Goal: Transaction & Acquisition: Purchase product/service

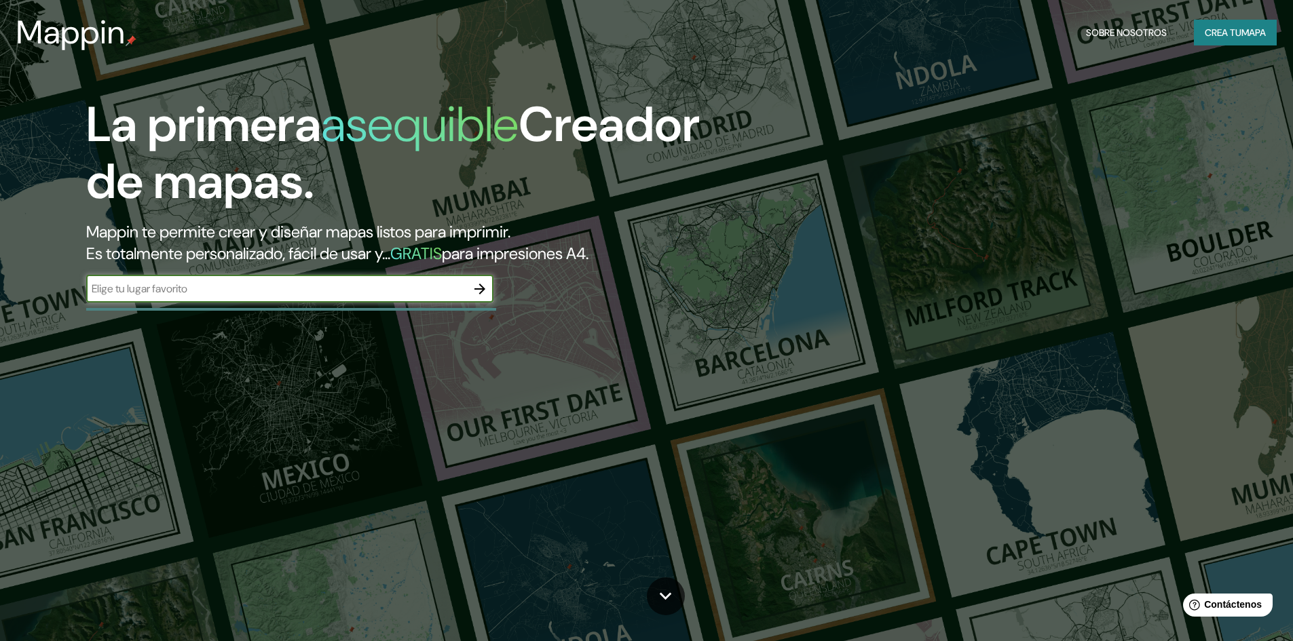
click at [290, 294] on input "text" at bounding box center [276, 289] width 380 height 16
type input "[GEOGRAPHIC_DATA]"
click at [470, 281] on button "button" at bounding box center [479, 289] width 27 height 27
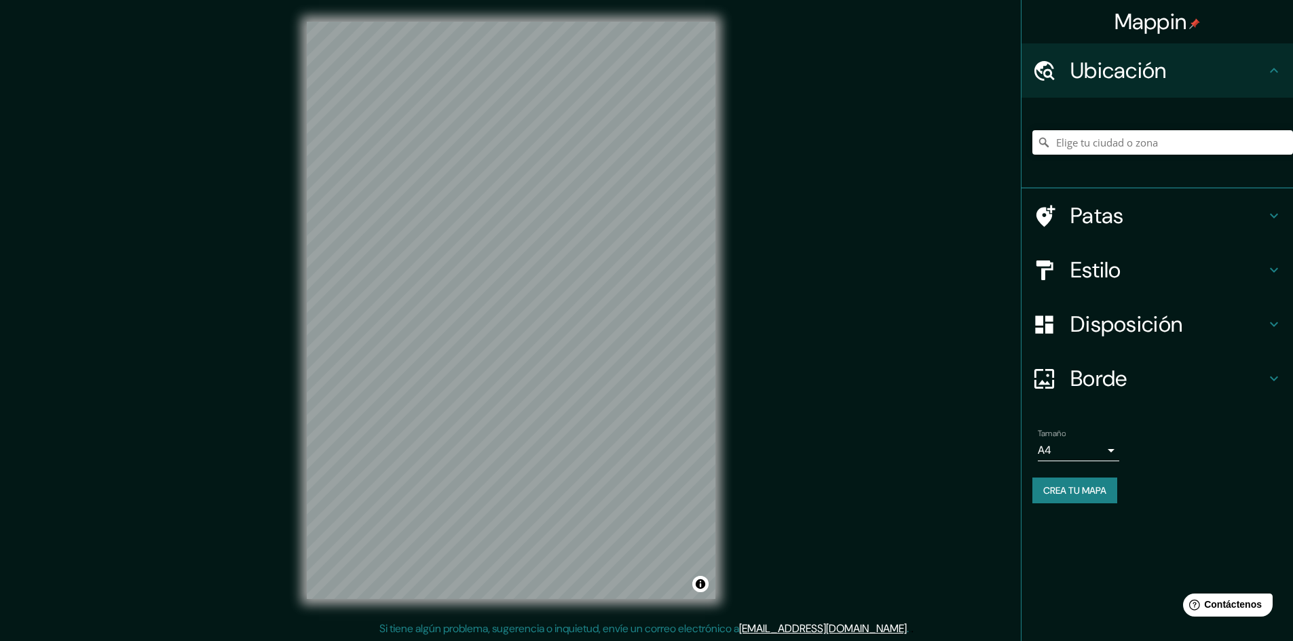
click at [1121, 280] on font "Estilo" at bounding box center [1095, 270] width 51 height 29
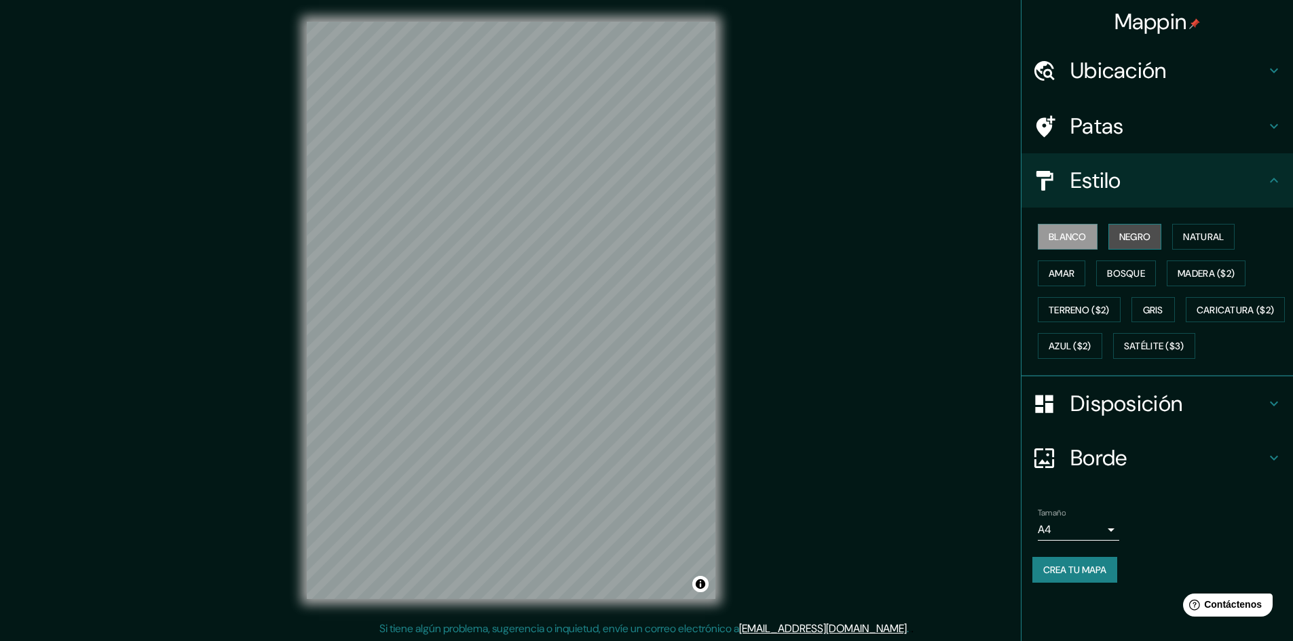
click at [1136, 236] on font "Negro" at bounding box center [1135, 237] width 32 height 12
click at [1179, 233] on button "Natural" at bounding box center [1203, 237] width 62 height 26
click at [1054, 275] on font "Amar" at bounding box center [1061, 273] width 26 height 12
click at [1116, 266] on font "Bosque" at bounding box center [1126, 274] width 38 height 18
click at [1197, 268] on font "Madera ($2)" at bounding box center [1205, 273] width 57 height 12
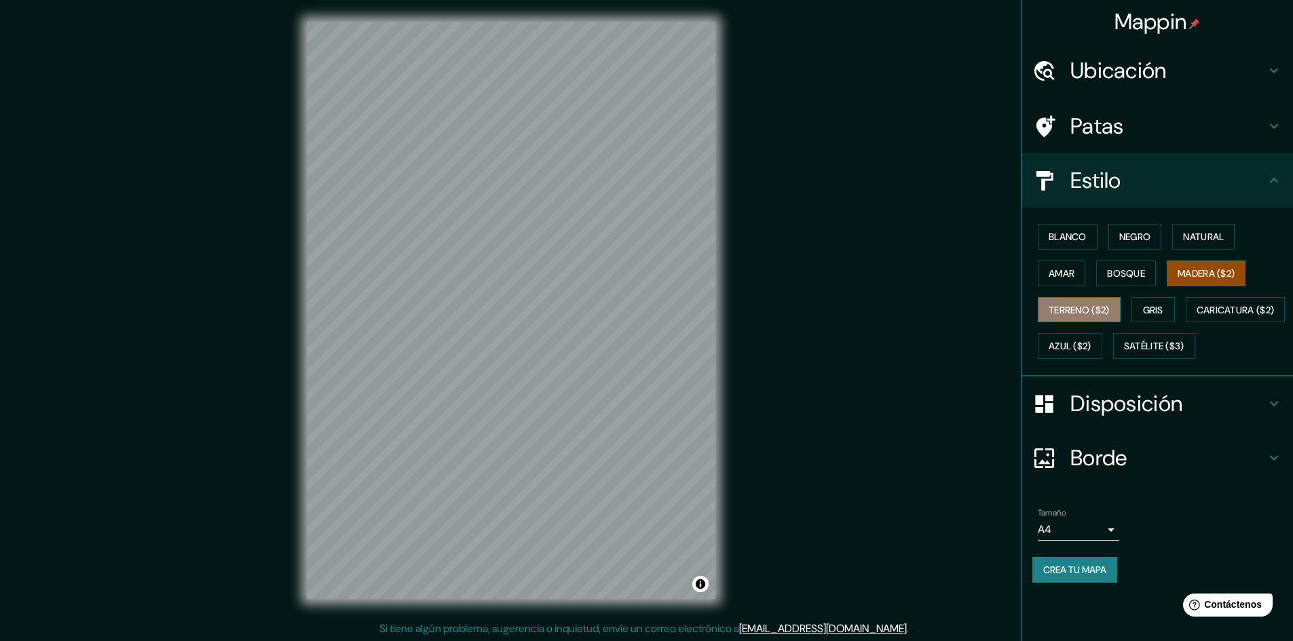
click at [1098, 307] on font "Terreno ($2)" at bounding box center [1078, 310] width 61 height 12
click at [1175, 317] on button "Gris" at bounding box center [1152, 310] width 43 height 26
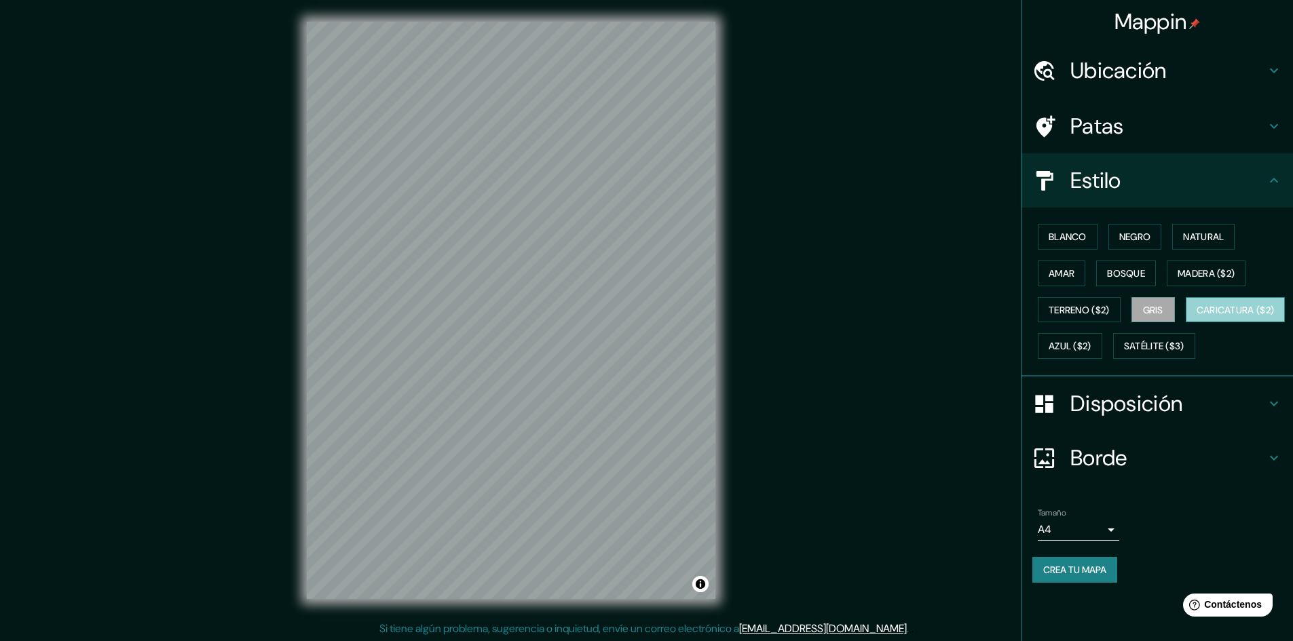
click at [1196, 316] on font "Caricatura ($2)" at bounding box center [1235, 310] width 78 height 12
click at [1091, 347] on font "Azul ($2)" at bounding box center [1069, 347] width 43 height 12
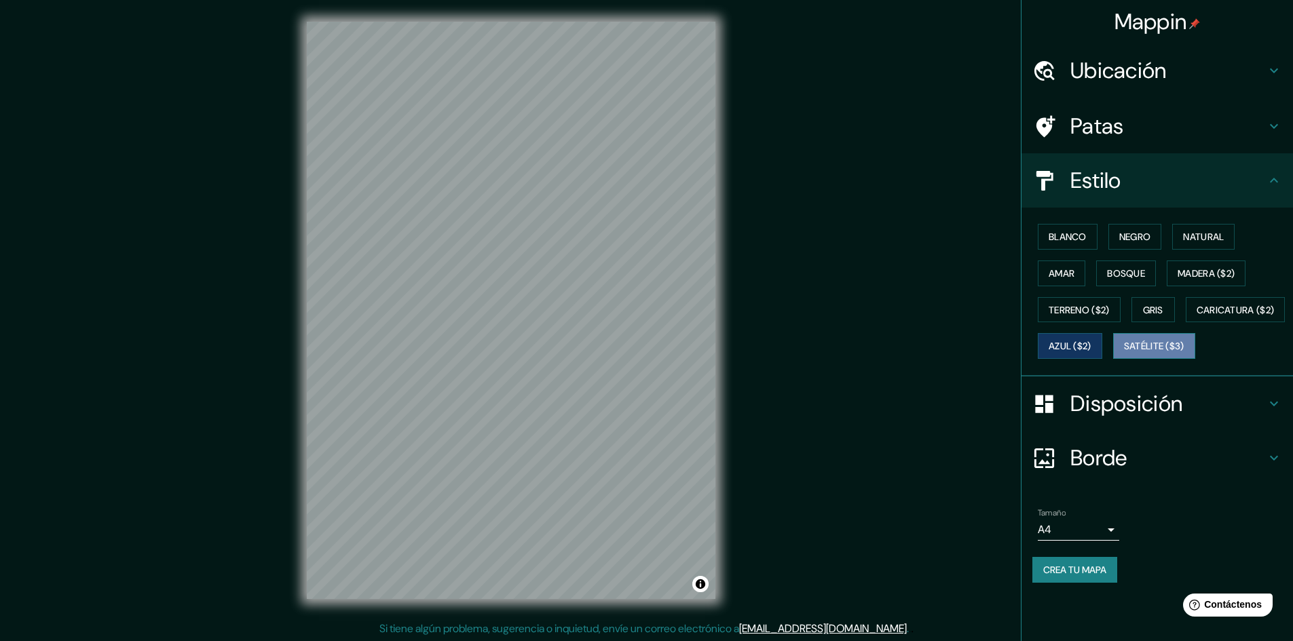
click at [1124, 353] on font "Satélite ($3)" at bounding box center [1154, 347] width 60 height 12
click at [1074, 240] on font "Blanco" at bounding box center [1067, 237] width 38 height 12
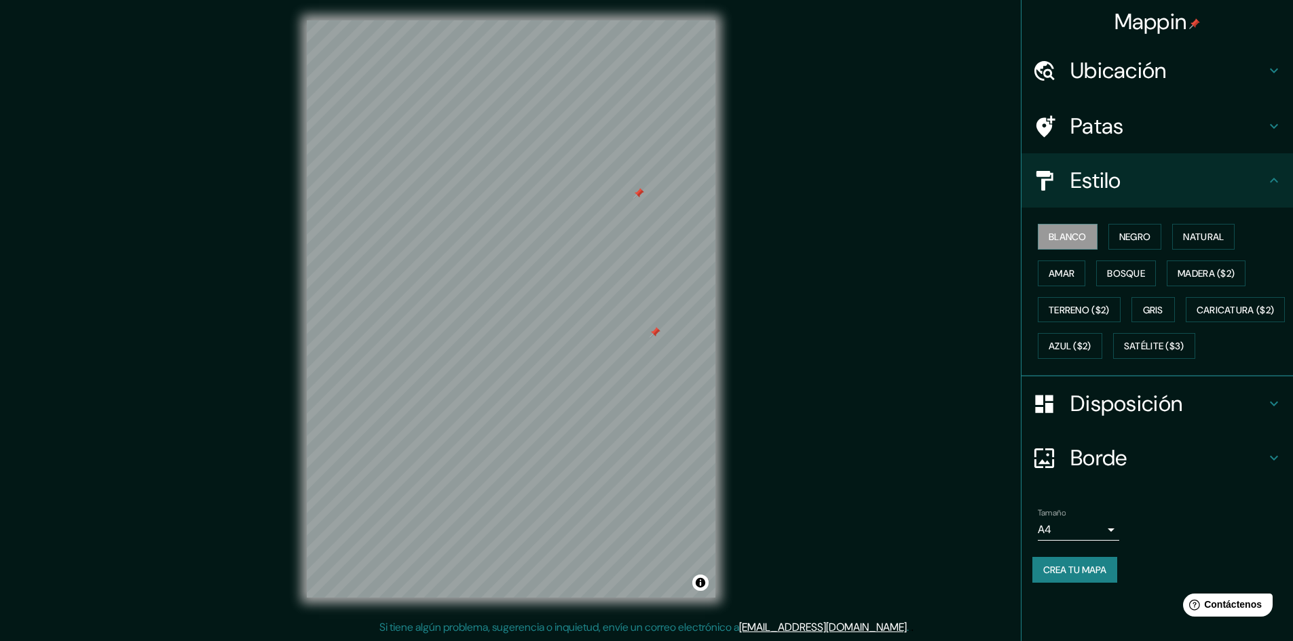
click at [1089, 79] on font "Ubicación" at bounding box center [1118, 70] width 96 height 29
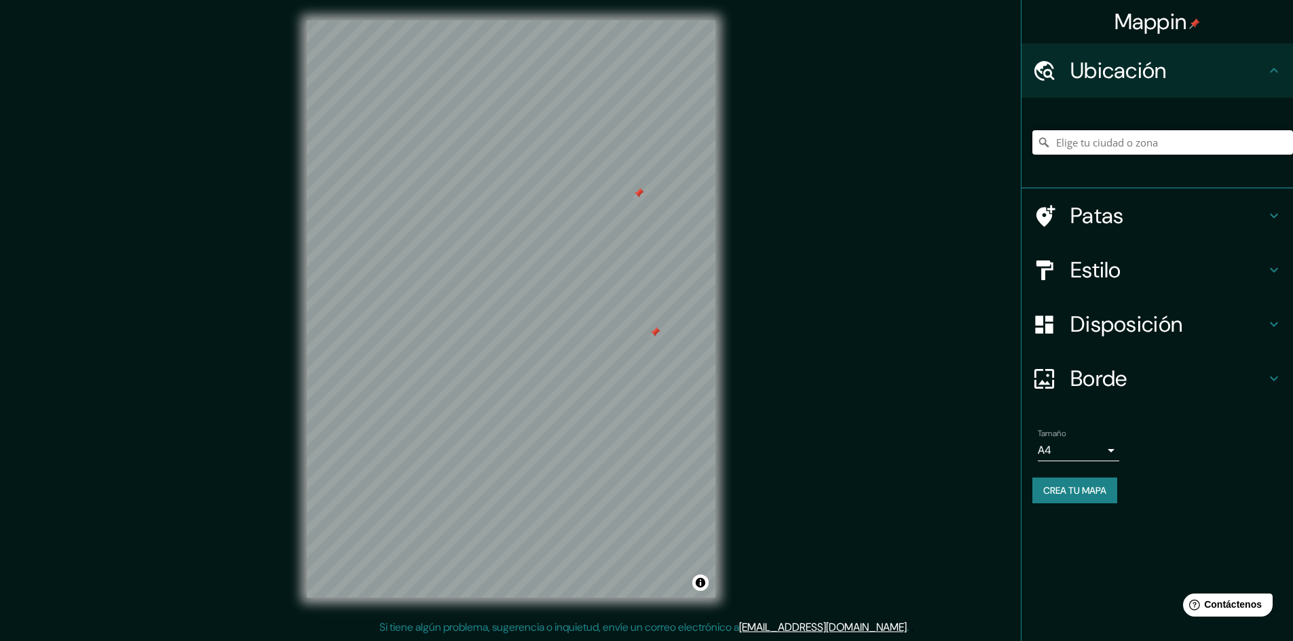
click at [1083, 136] on input "Elige tu ciudad o zona" at bounding box center [1162, 142] width 261 height 24
click at [1132, 147] on input "[GEOGRAPHIC_DATA][PERSON_NAME], [GEOGRAPHIC_DATA], [GEOGRAPHIC_DATA], [GEOGRAPH…" at bounding box center [1162, 142] width 261 height 24
click at [1259, 136] on input "[GEOGRAPHIC_DATA][PERSON_NAME], [GEOGRAPHIC_DATA], [GEOGRAPHIC_DATA], [GEOGRAPH…" at bounding box center [1162, 142] width 261 height 24
click at [1137, 87] on div "Ubicación" at bounding box center [1156, 70] width 271 height 54
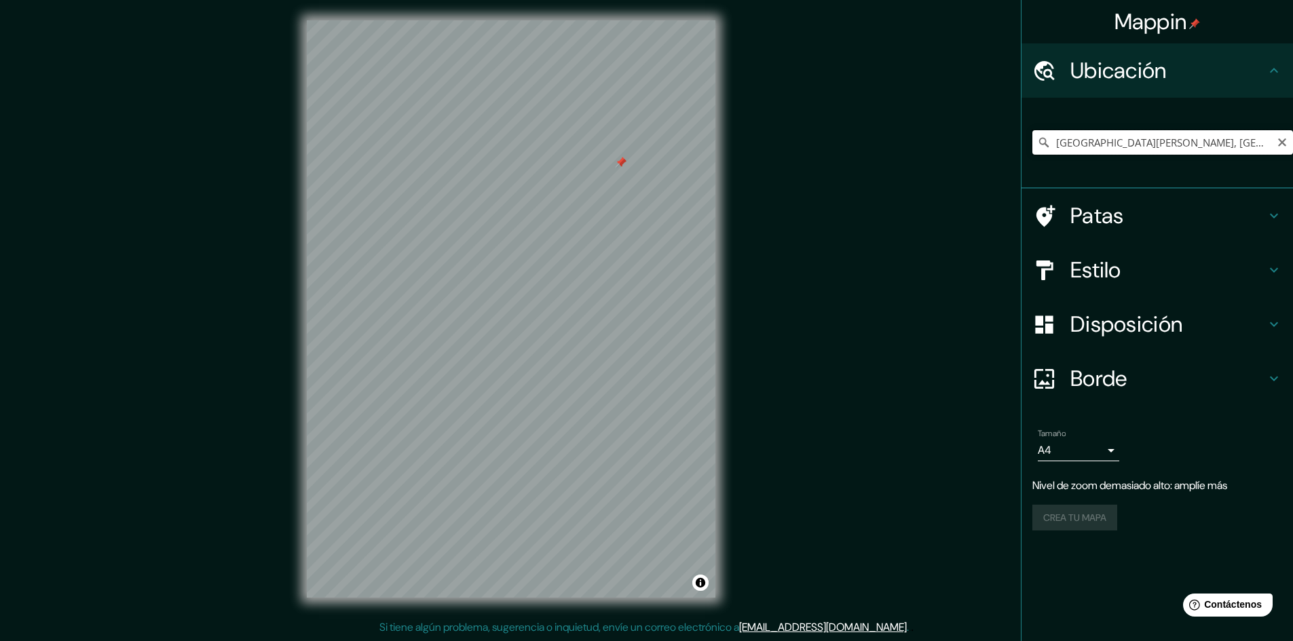
click at [1160, 140] on input "[GEOGRAPHIC_DATA][PERSON_NAME], [GEOGRAPHIC_DATA], [GEOGRAPHIC_DATA], [GEOGRAPH…" at bounding box center [1162, 142] width 261 height 24
drag, startPoint x: 1264, startPoint y: 145, endPoint x: 1228, endPoint y: 141, distance: 36.8
click at [1228, 141] on input "[GEOGRAPHIC_DATA][PERSON_NAME], [GEOGRAPHIC_DATA], [GEOGRAPHIC_DATA], [GEOGRAPH…" at bounding box center [1162, 142] width 261 height 24
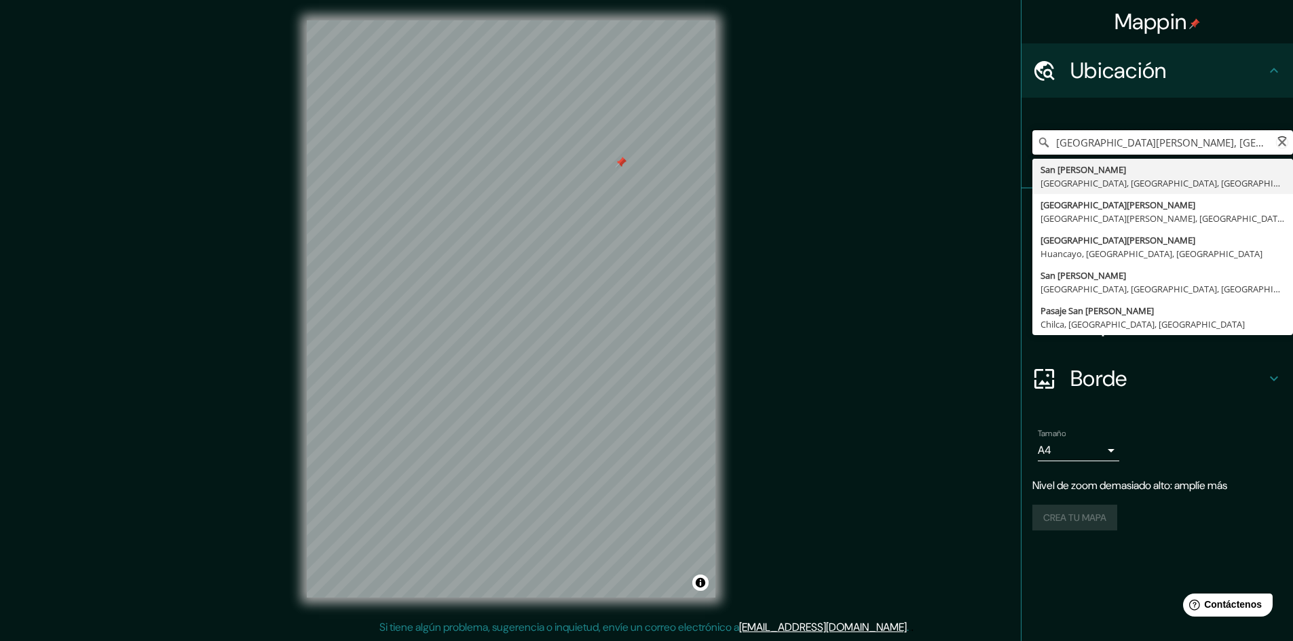
type input "[GEOGRAPHIC_DATA][PERSON_NAME], [GEOGRAPHIC_DATA], [GEOGRAPHIC_DATA], [GEOGRAPH…"
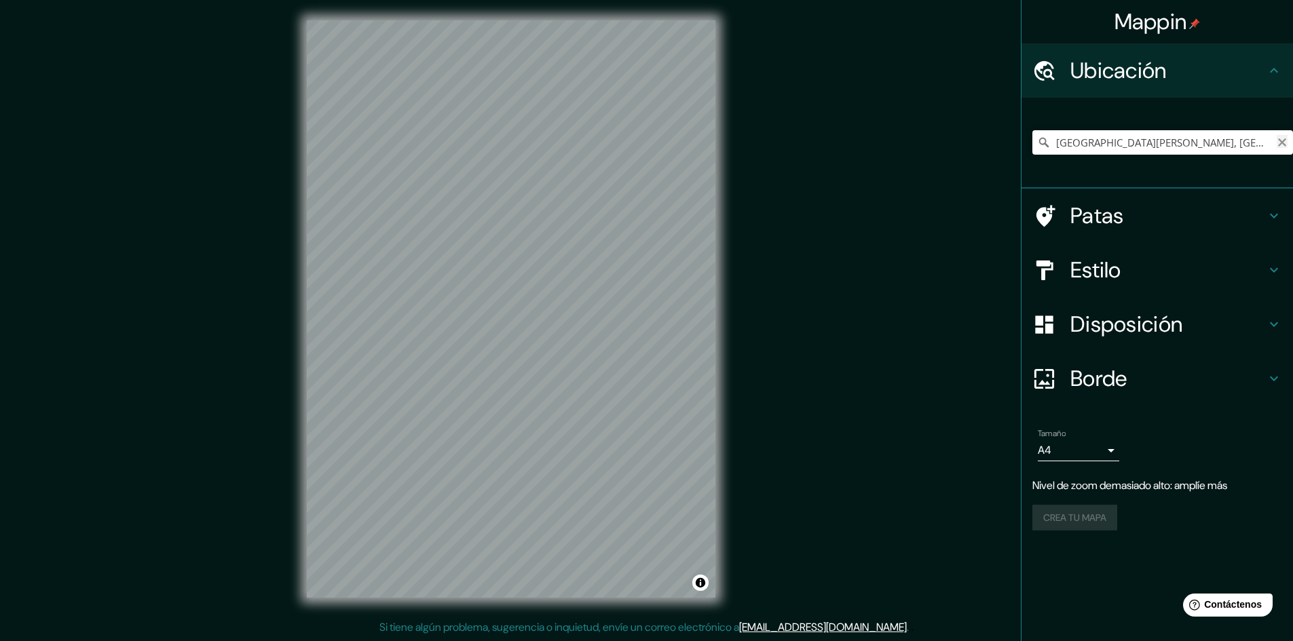
click at [1285, 142] on icon "Claro" at bounding box center [1282, 142] width 11 height 11
click at [1226, 143] on input "Elige tu ciudad o zona" at bounding box center [1162, 142] width 261 height 24
click at [1159, 148] on input "[GEOGRAPHIC_DATA][PERSON_NAME], [GEOGRAPHIC_DATA], [GEOGRAPHIC_DATA], [GEOGRAPH…" at bounding box center [1162, 142] width 261 height 24
click at [572, 237] on div at bounding box center [570, 236] width 11 height 11
click at [489, 203] on div at bounding box center [487, 200] width 11 height 11
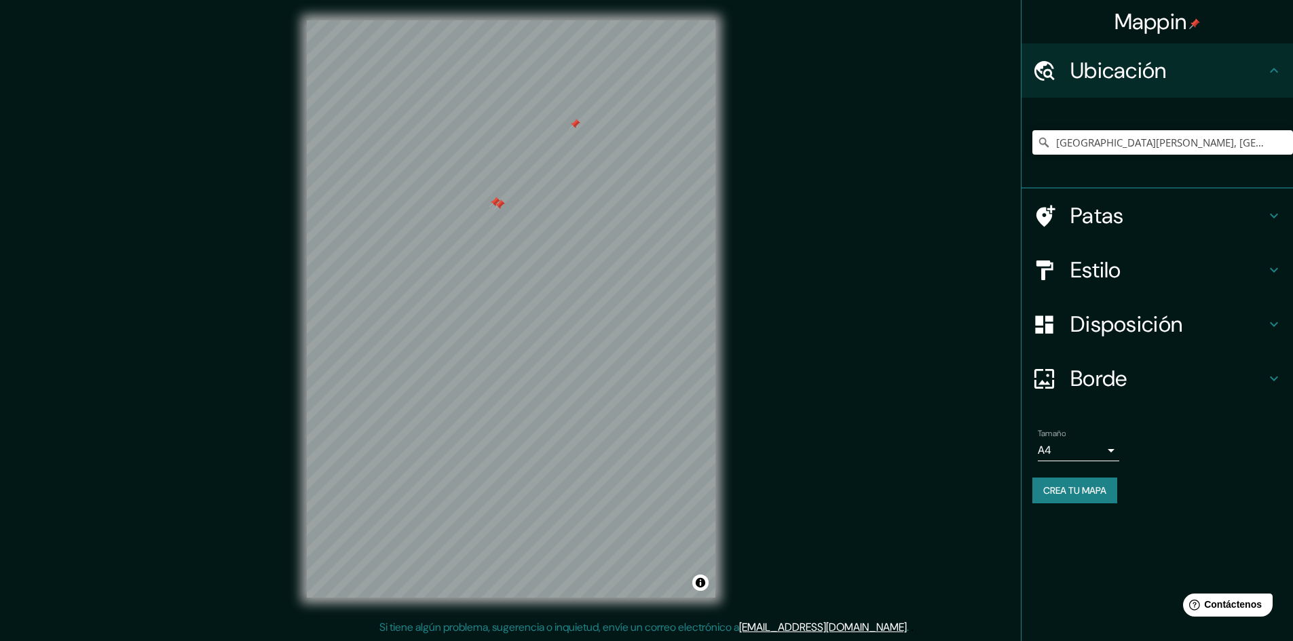
click at [496, 200] on div at bounding box center [499, 205] width 11 height 11
click at [496, 199] on div at bounding box center [494, 202] width 11 height 11
click at [575, 128] on div at bounding box center [574, 124] width 11 height 11
click at [561, 332] on div at bounding box center [563, 337] width 11 height 11
click at [565, 339] on div at bounding box center [563, 337] width 11 height 11
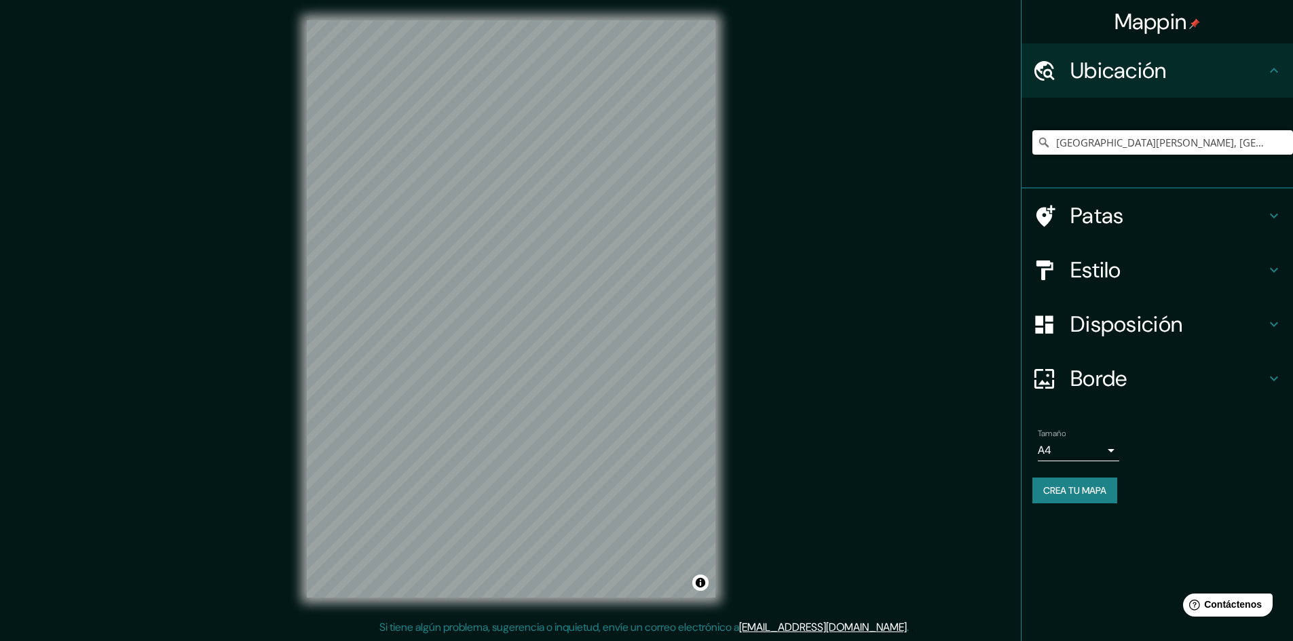
click at [1097, 280] on font "Estilo" at bounding box center [1095, 270] width 51 height 29
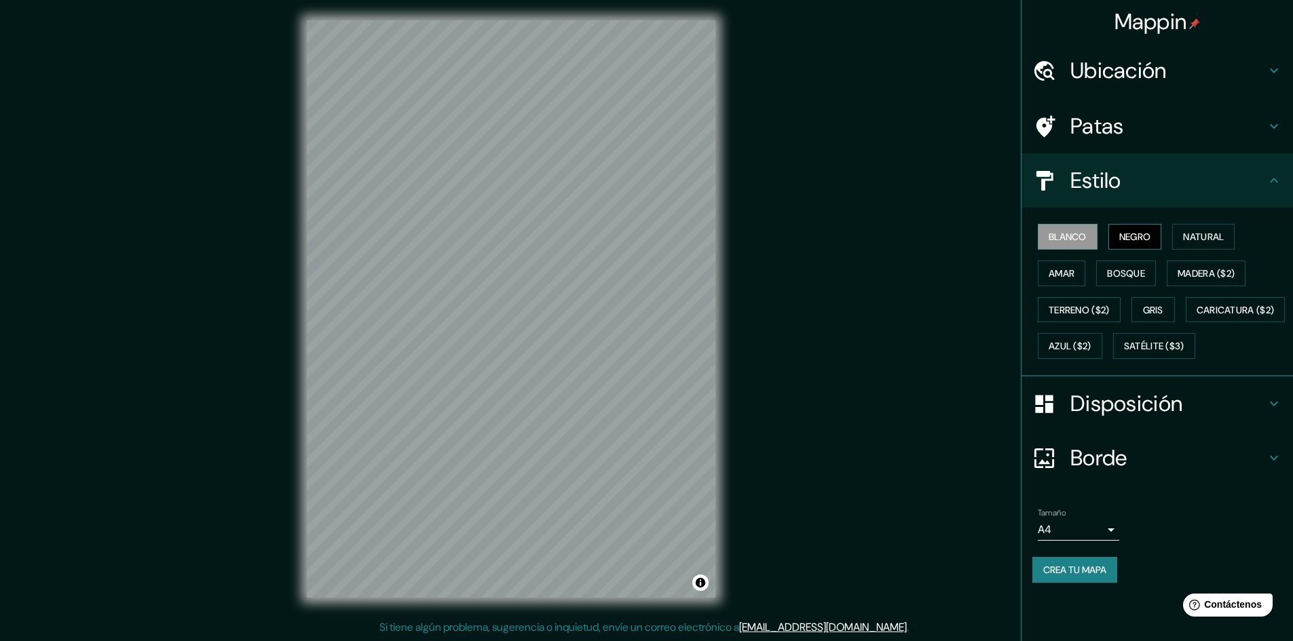
click at [1133, 231] on font "Negro" at bounding box center [1135, 237] width 32 height 12
click at [1192, 235] on font "Natural" at bounding box center [1203, 237] width 41 height 12
click at [1192, 278] on font "Madera ($2)" at bounding box center [1205, 273] width 57 height 12
click at [1101, 306] on font "Terreno ($2)" at bounding box center [1078, 310] width 61 height 12
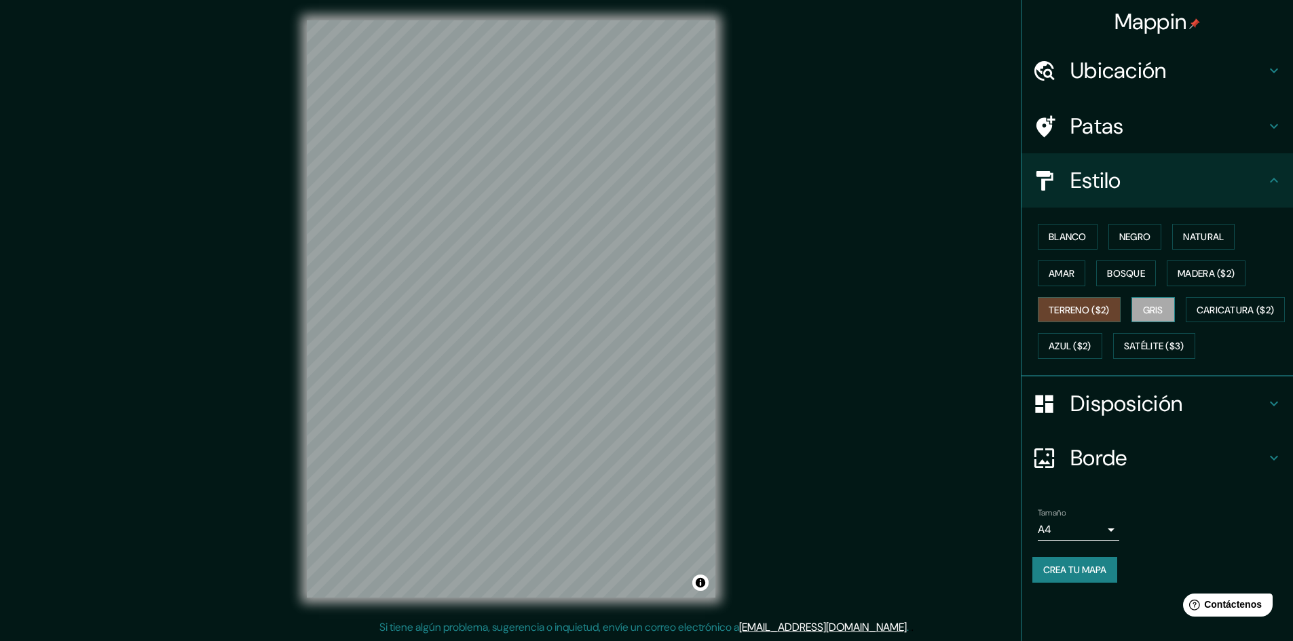
click at [1163, 307] on font "Gris" at bounding box center [1153, 310] width 20 height 12
click at [1196, 319] on font "Caricatura ($2)" at bounding box center [1235, 310] width 78 height 18
click at [1102, 343] on button "Azul ($2)" at bounding box center [1070, 346] width 64 height 26
click at [1124, 353] on font "Satélite ($3)" at bounding box center [1154, 347] width 60 height 12
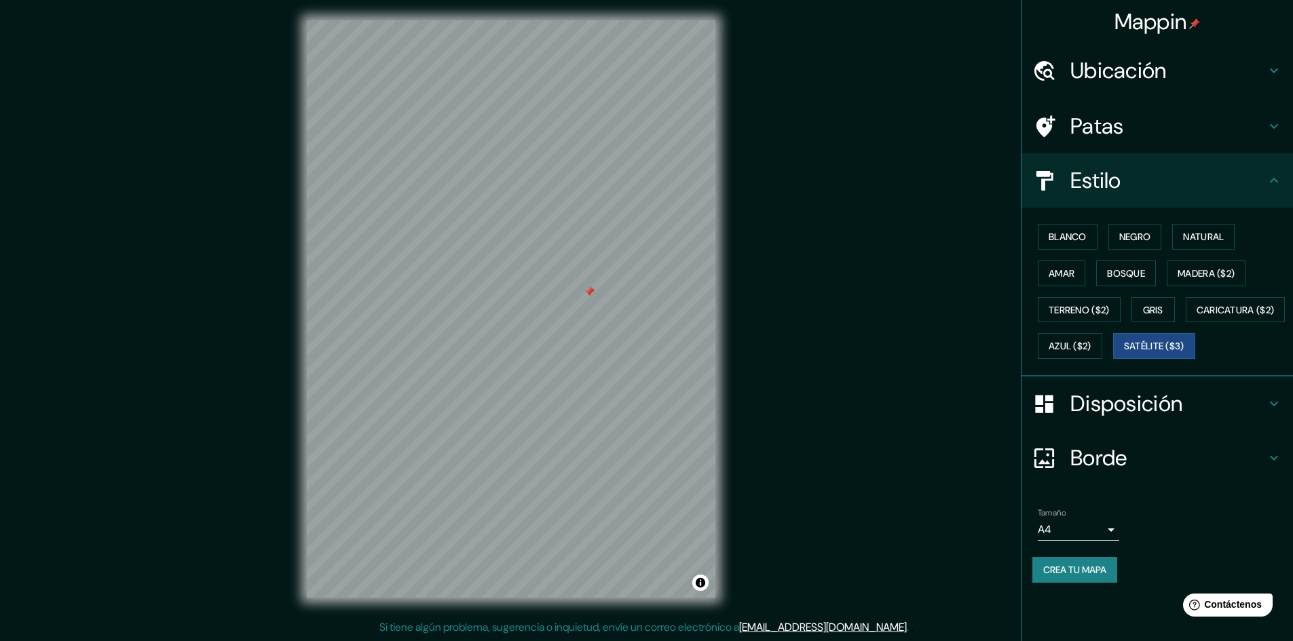
click at [594, 295] on div at bounding box center [589, 291] width 11 height 11
click at [697, 584] on button "Activar o desactivar atribución" at bounding box center [700, 583] width 16 height 16
click at [620, 581] on font "Mejorar este mapa" at bounding box center [619, 583] width 71 height 10
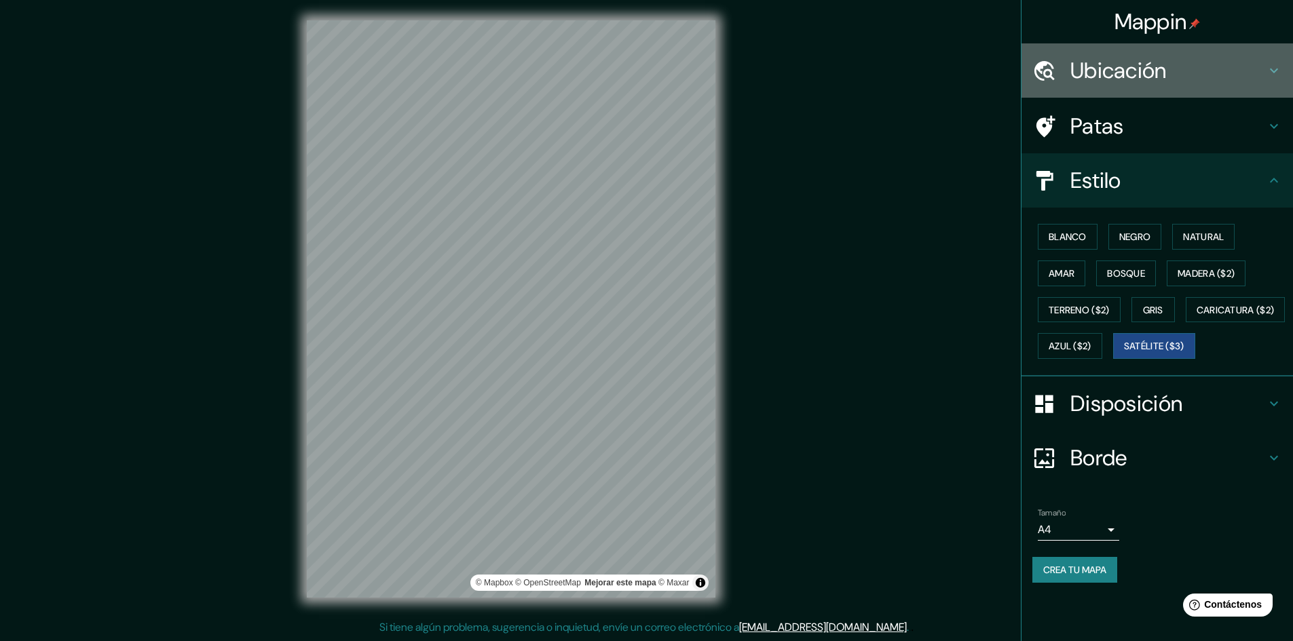
click at [1124, 76] on font "Ubicación" at bounding box center [1118, 70] width 96 height 29
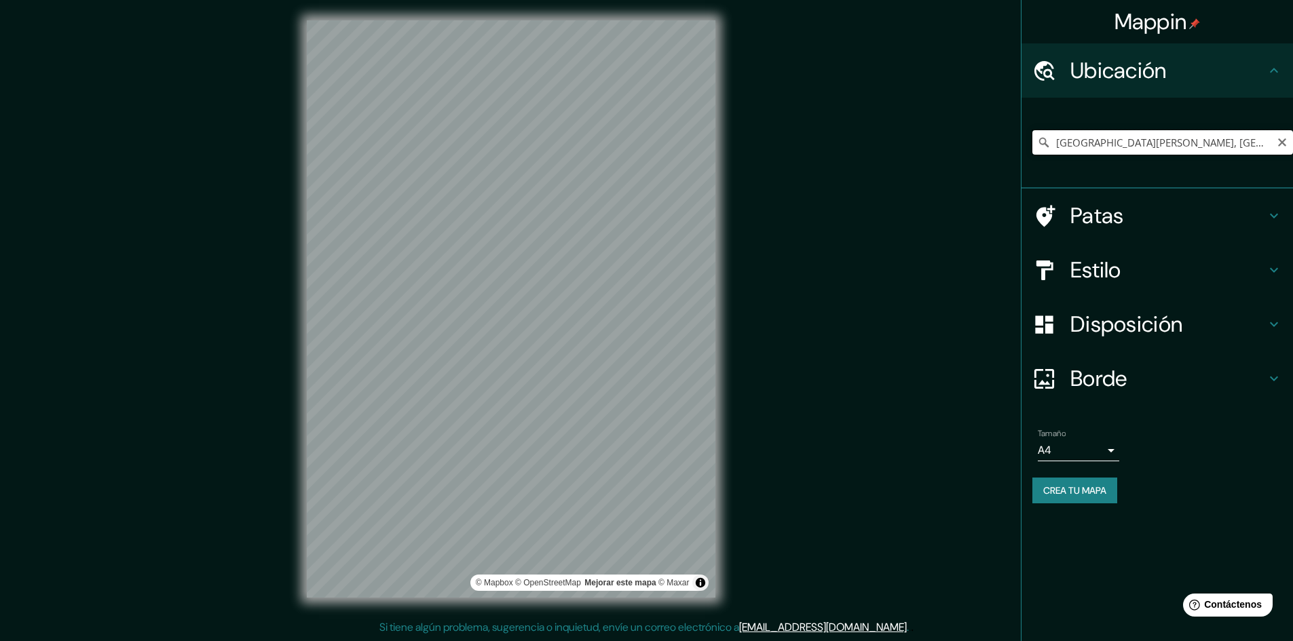
click at [1128, 138] on input "[GEOGRAPHIC_DATA][PERSON_NAME], [GEOGRAPHIC_DATA], [GEOGRAPHIC_DATA], [GEOGRAPH…" at bounding box center [1162, 142] width 261 height 24
drag, startPoint x: 1251, startPoint y: 144, endPoint x: 1139, endPoint y: 148, distance: 112.0
click at [1139, 148] on input "[GEOGRAPHIC_DATA][PERSON_NAME], [GEOGRAPHIC_DATA], [GEOGRAPHIC_DATA], [GEOGRAPH…" at bounding box center [1162, 142] width 261 height 24
click at [1094, 140] on input "[GEOGRAPHIC_DATA][PERSON_NAME], [GEOGRAPHIC_DATA], [GEOGRAPHIC_DATA], [GEOGRAPH…" at bounding box center [1162, 142] width 261 height 24
drag, startPoint x: 1251, startPoint y: 143, endPoint x: 1137, endPoint y: 144, distance: 114.0
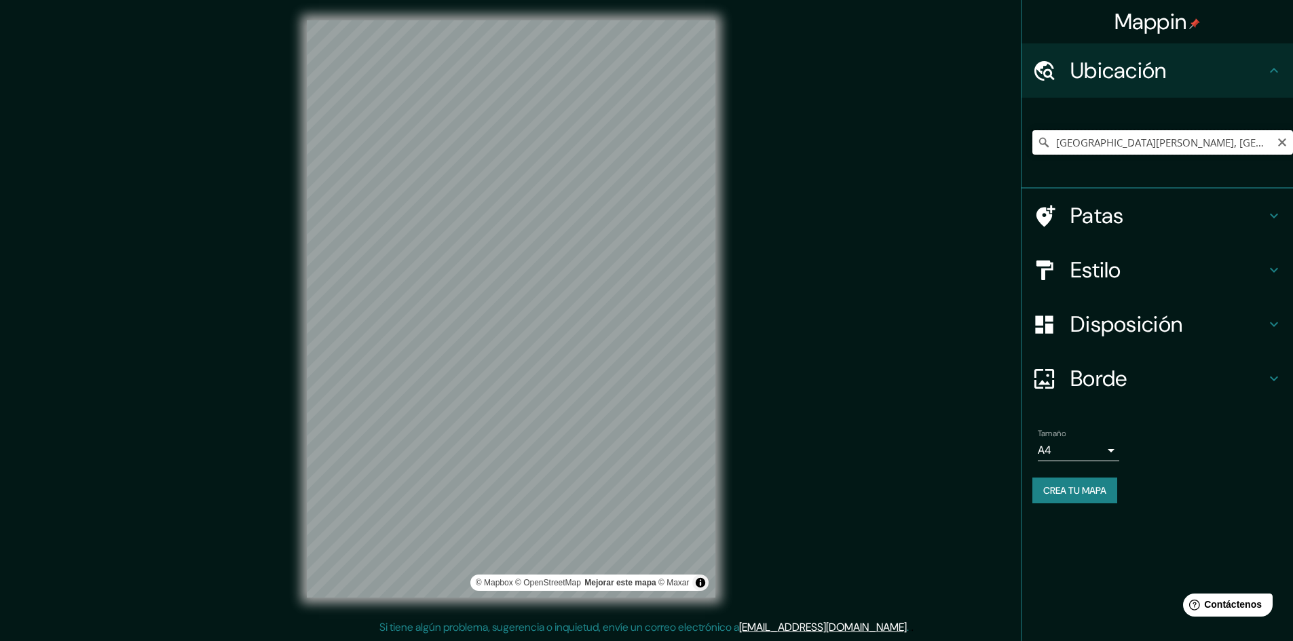
click at [1137, 144] on input "[GEOGRAPHIC_DATA][PERSON_NAME], [GEOGRAPHIC_DATA], [GEOGRAPHIC_DATA], [GEOGRAPH…" at bounding box center [1162, 142] width 261 height 24
click at [1090, 149] on input "[GEOGRAPHIC_DATA][PERSON_NAME], [GEOGRAPHIC_DATA], [GEOGRAPHIC_DATA], [GEOGRAPH…" at bounding box center [1162, 142] width 261 height 24
click at [1087, 135] on input "[GEOGRAPHIC_DATA][PERSON_NAME], [GEOGRAPHIC_DATA], [GEOGRAPHIC_DATA], [GEOGRAPH…" at bounding box center [1162, 142] width 261 height 24
click at [1087, 136] on input "[GEOGRAPHIC_DATA][PERSON_NAME], [GEOGRAPHIC_DATA], [GEOGRAPHIC_DATA], [GEOGRAPH…" at bounding box center [1162, 142] width 261 height 24
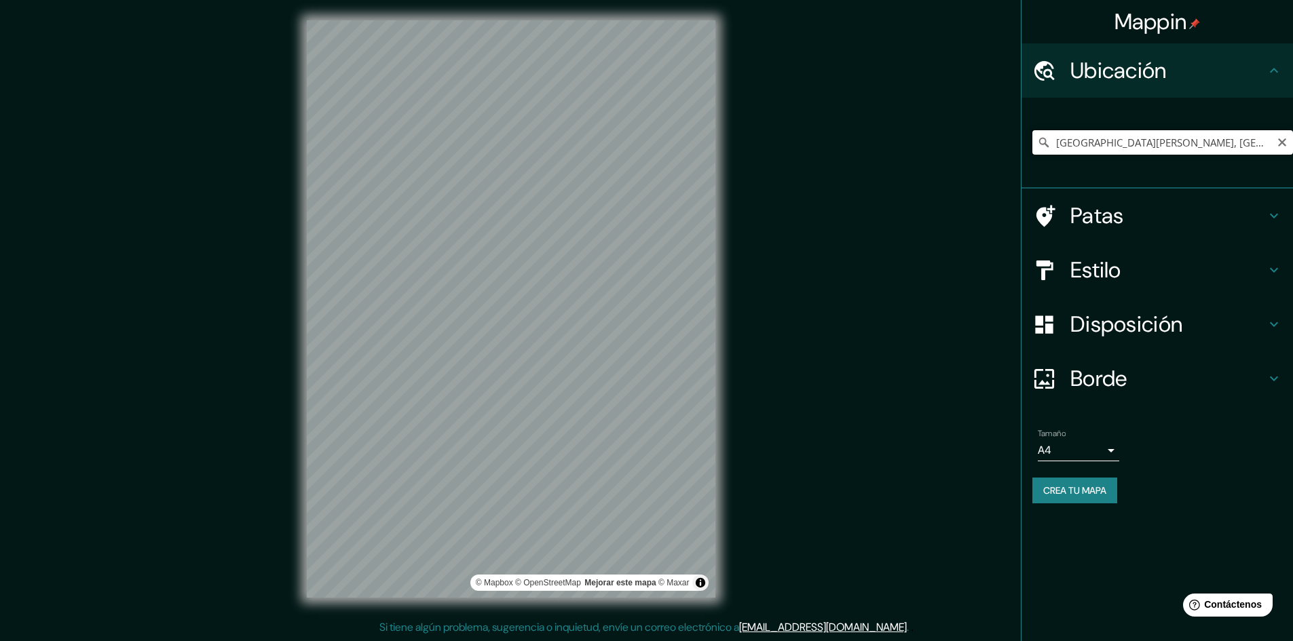
click at [1087, 136] on input "[GEOGRAPHIC_DATA][PERSON_NAME], [GEOGRAPHIC_DATA], [GEOGRAPHIC_DATA], [GEOGRAPH…" at bounding box center [1162, 142] width 261 height 24
paste input "[PERSON_NAME] 15434"
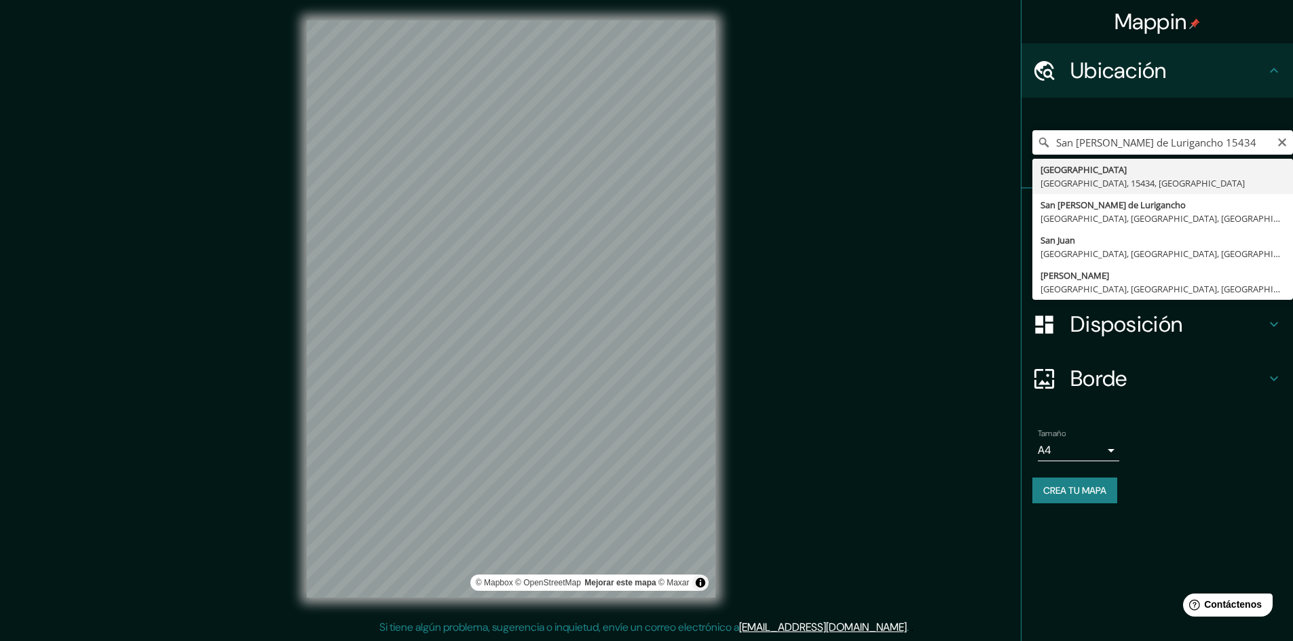
type input "[GEOGRAPHIC_DATA], [GEOGRAPHIC_DATA], 15434, [GEOGRAPHIC_DATA]"
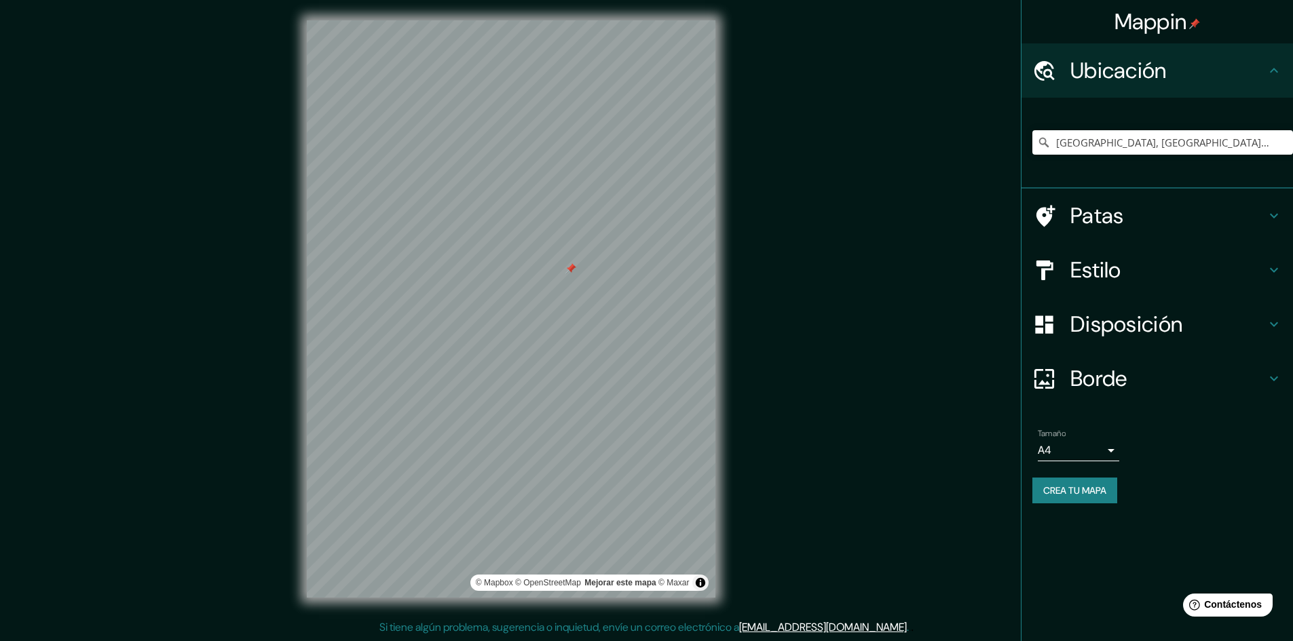
click at [579, 20] on div at bounding box center [511, 20] width 409 height 0
click at [1084, 224] on font "Patas" at bounding box center [1097, 216] width 54 height 29
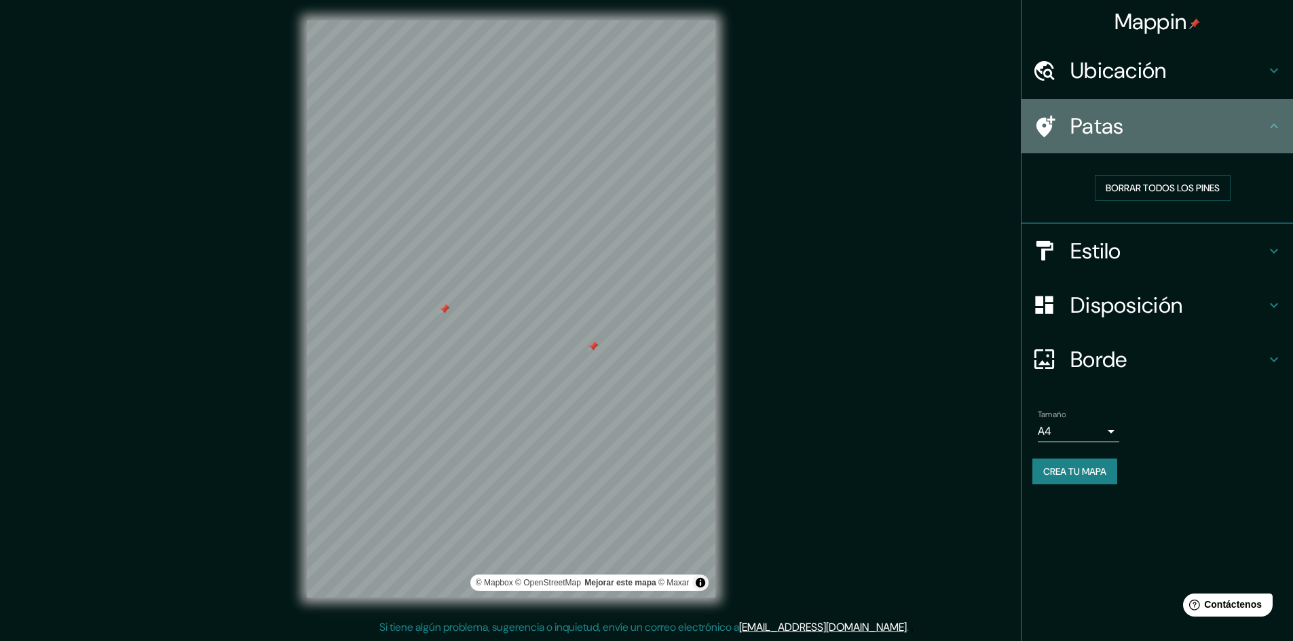
click at [1105, 133] on font "Patas" at bounding box center [1097, 126] width 54 height 29
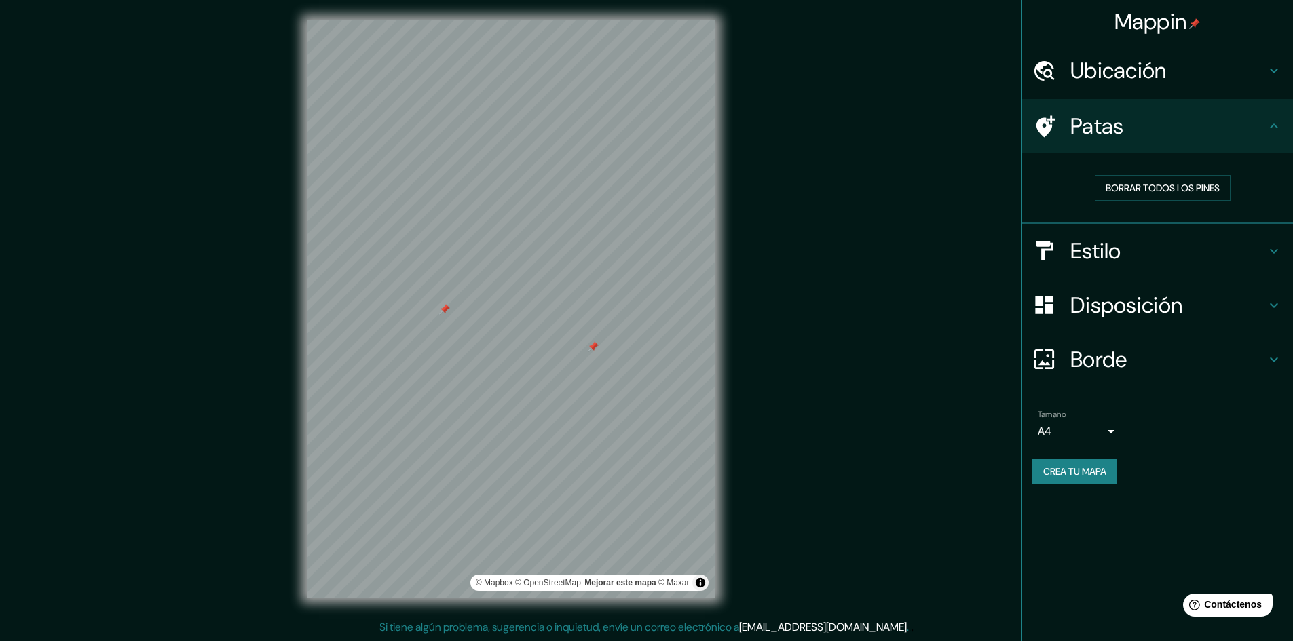
click at [1125, 258] on h4 "Estilo" at bounding box center [1167, 251] width 195 height 27
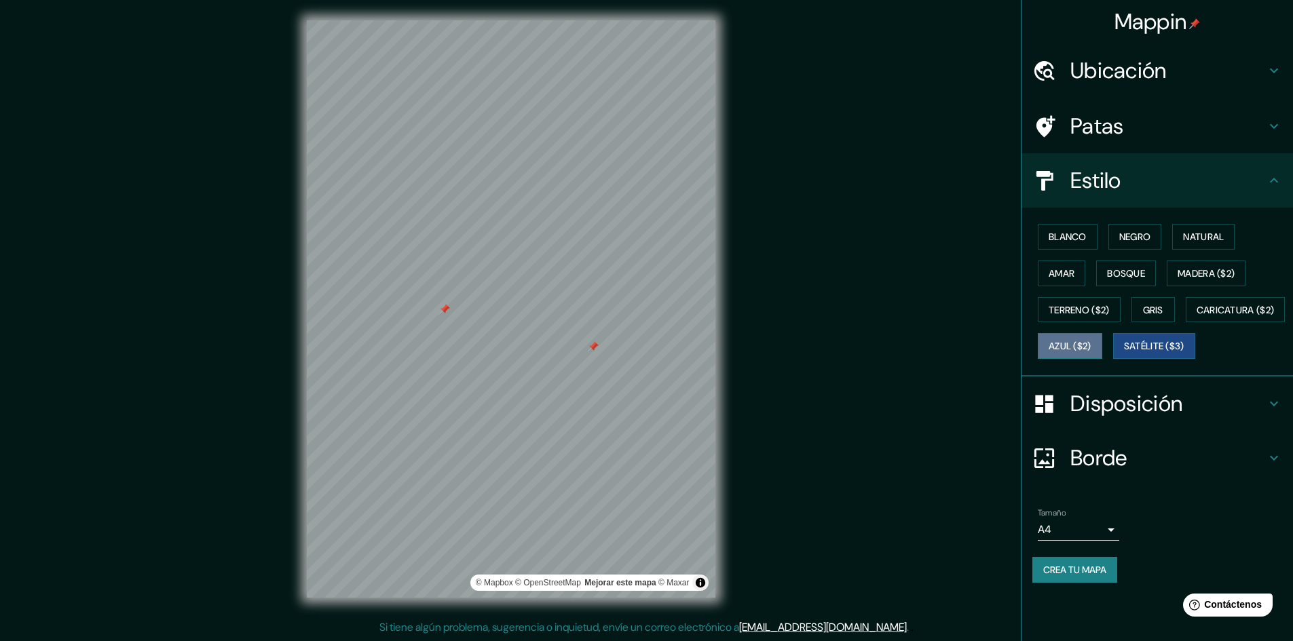
click at [1091, 347] on font "Azul ($2)" at bounding box center [1069, 347] width 43 height 12
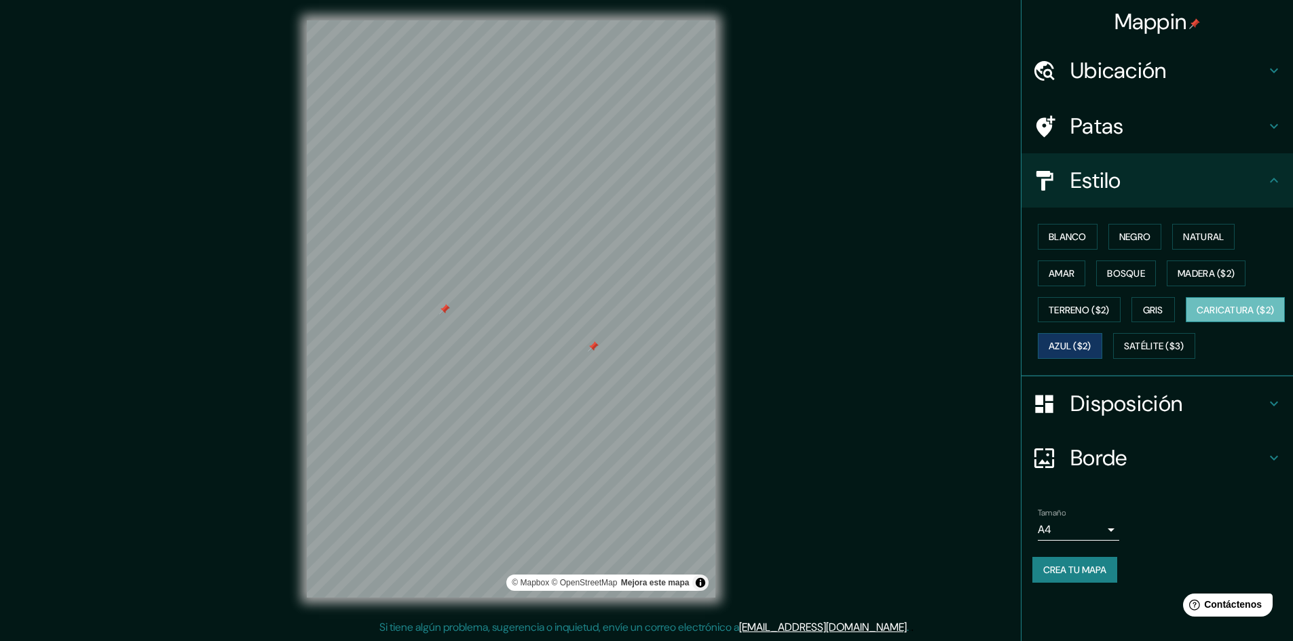
click at [1186, 323] on button "Caricatura ($2)" at bounding box center [1236, 310] width 100 height 26
click at [616, 325] on div at bounding box center [612, 321] width 11 height 11
click at [631, 360] on div at bounding box center [631, 358] width 11 height 11
click at [639, 358] on div at bounding box center [640, 358] width 11 height 11
click at [477, 288] on div at bounding box center [477, 287] width 11 height 11
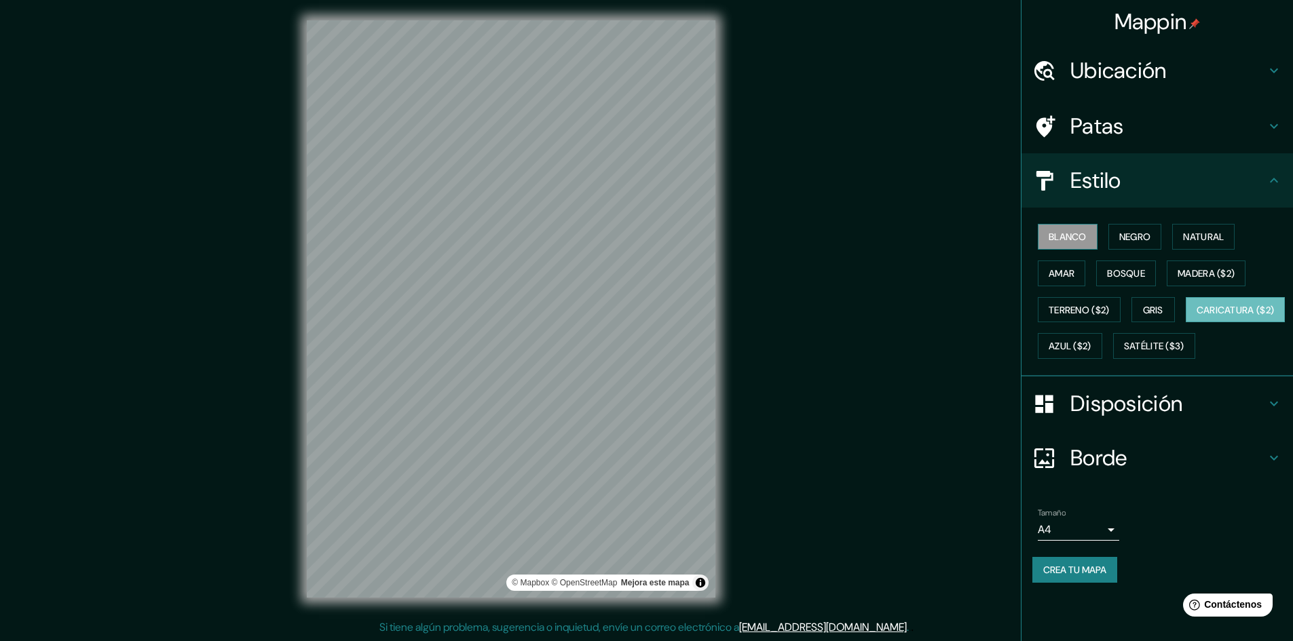
click at [1053, 229] on font "Blanco" at bounding box center [1067, 237] width 38 height 18
click at [1127, 237] on font "Negro" at bounding box center [1135, 237] width 32 height 12
click at [1156, 233] on button "Negro" at bounding box center [1135, 237] width 54 height 26
click at [1201, 233] on font "Natural" at bounding box center [1203, 237] width 41 height 12
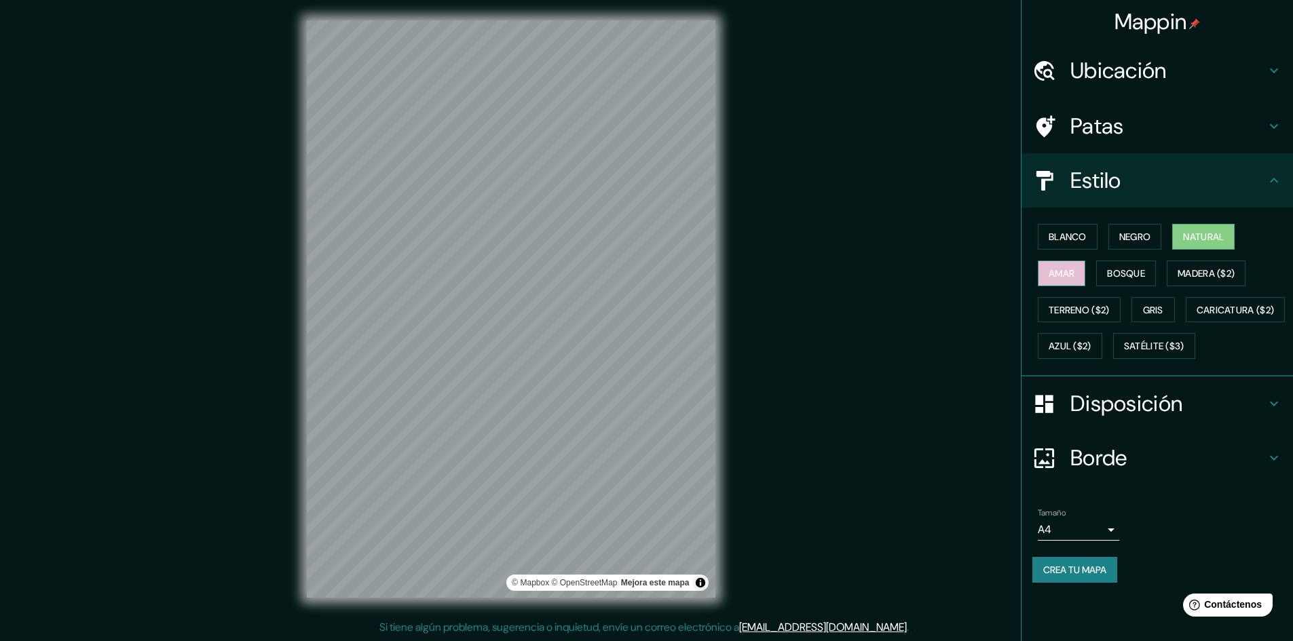
drag, startPoint x: 1085, startPoint y: 269, endPoint x: 1091, endPoint y: 276, distance: 8.2
click at [1084, 269] on button "Amar" at bounding box center [1062, 274] width 48 height 26
click at [1118, 270] on font "Bosque" at bounding box center [1126, 273] width 38 height 12
click at [1191, 277] on font "Madera ($2)" at bounding box center [1205, 273] width 57 height 12
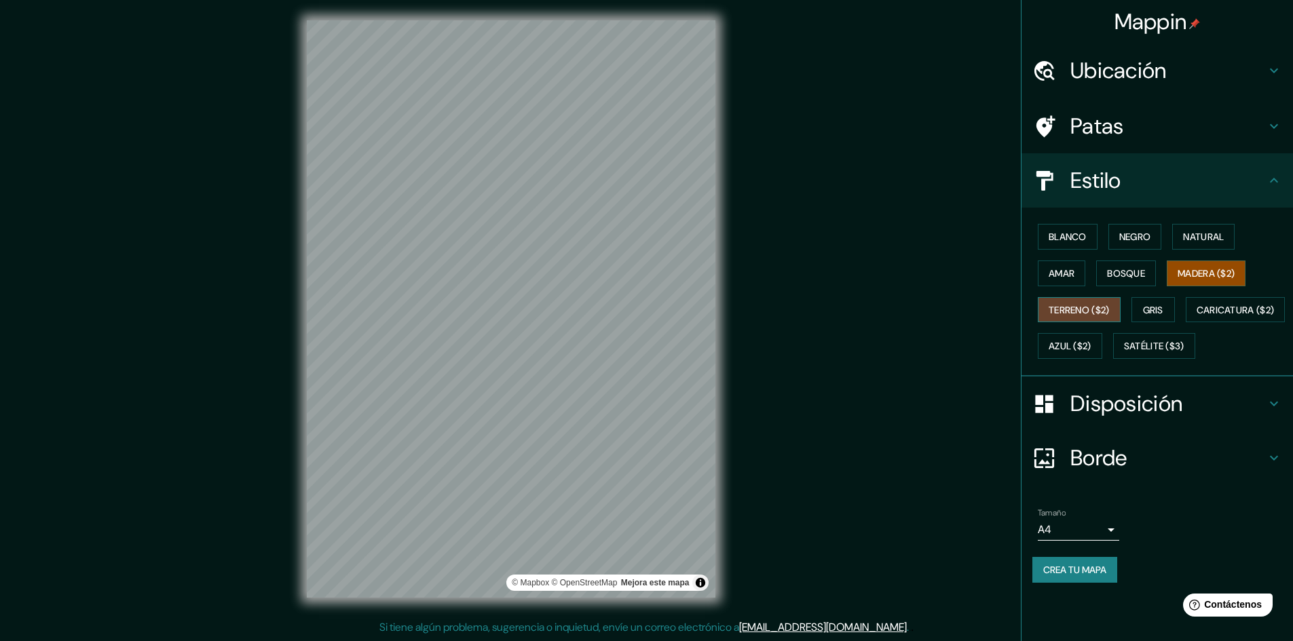
click at [1093, 308] on font "Terreno ($2)" at bounding box center [1078, 310] width 61 height 12
click at [1152, 301] on font "Gris" at bounding box center [1153, 310] width 20 height 18
click at [1139, 242] on font "Negro" at bounding box center [1135, 237] width 32 height 12
click at [1198, 246] on button "Natural" at bounding box center [1203, 237] width 62 height 26
click at [1077, 316] on font "Terreno ($2)" at bounding box center [1078, 310] width 61 height 18
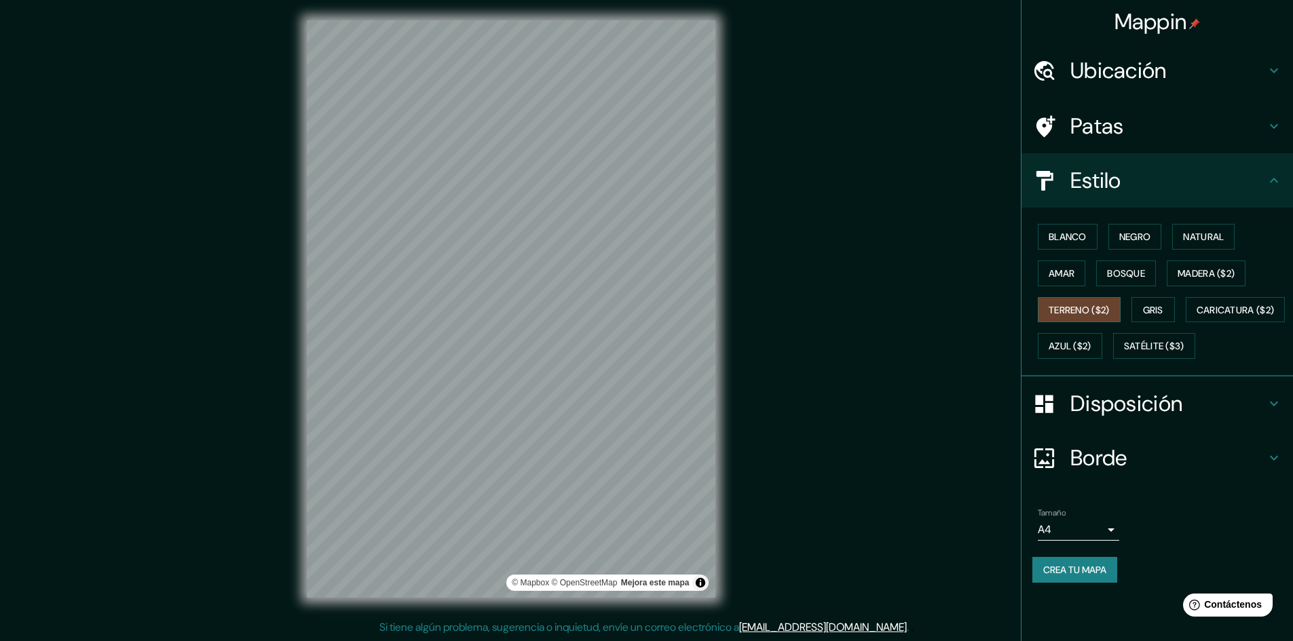
click at [1134, 311] on div "Blanco Negro Natural Amar Bosque Madera ($2) Terreno ($2) Gris Caricatura ($2) …" at bounding box center [1162, 292] width 261 height 146
click at [1154, 316] on font "Gris" at bounding box center [1153, 310] width 20 height 18
click at [1186, 323] on button "Caricatura ($2)" at bounding box center [1236, 310] width 100 height 26
click at [1091, 348] on font "Azul ($2)" at bounding box center [1069, 347] width 43 height 12
click at [1124, 355] on font "Satélite ($3)" at bounding box center [1154, 346] width 60 height 18
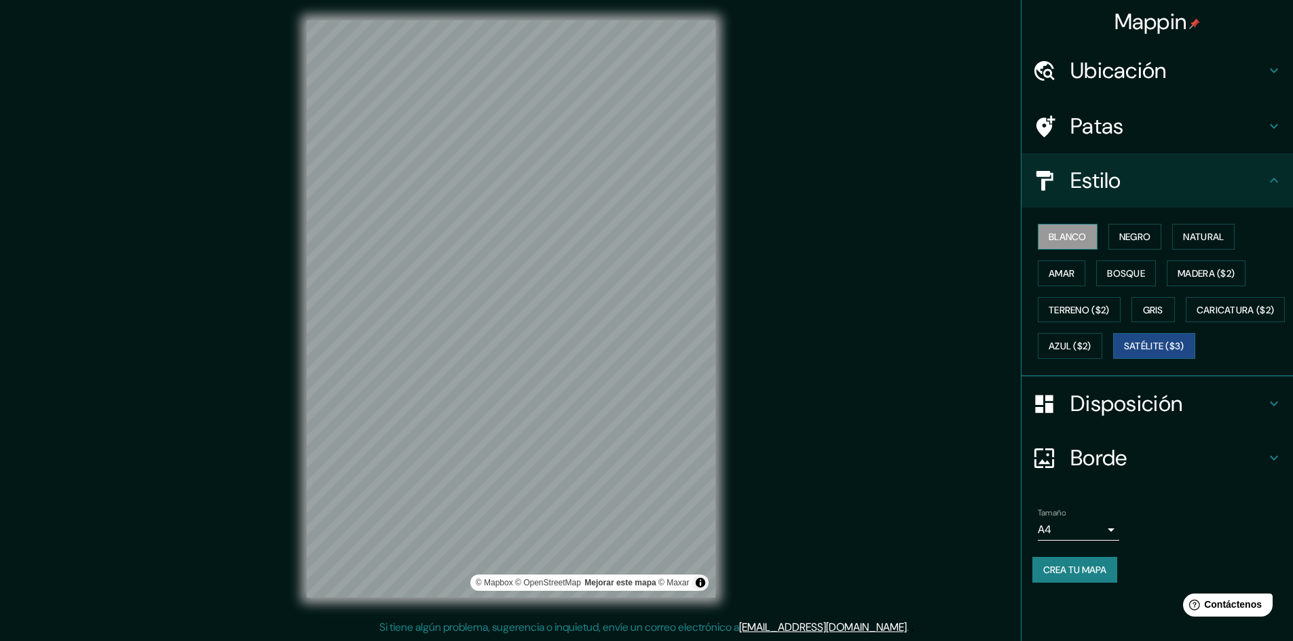
click at [1076, 238] on font "Blanco" at bounding box center [1067, 237] width 38 height 12
click at [1133, 243] on font "Negro" at bounding box center [1135, 237] width 32 height 12
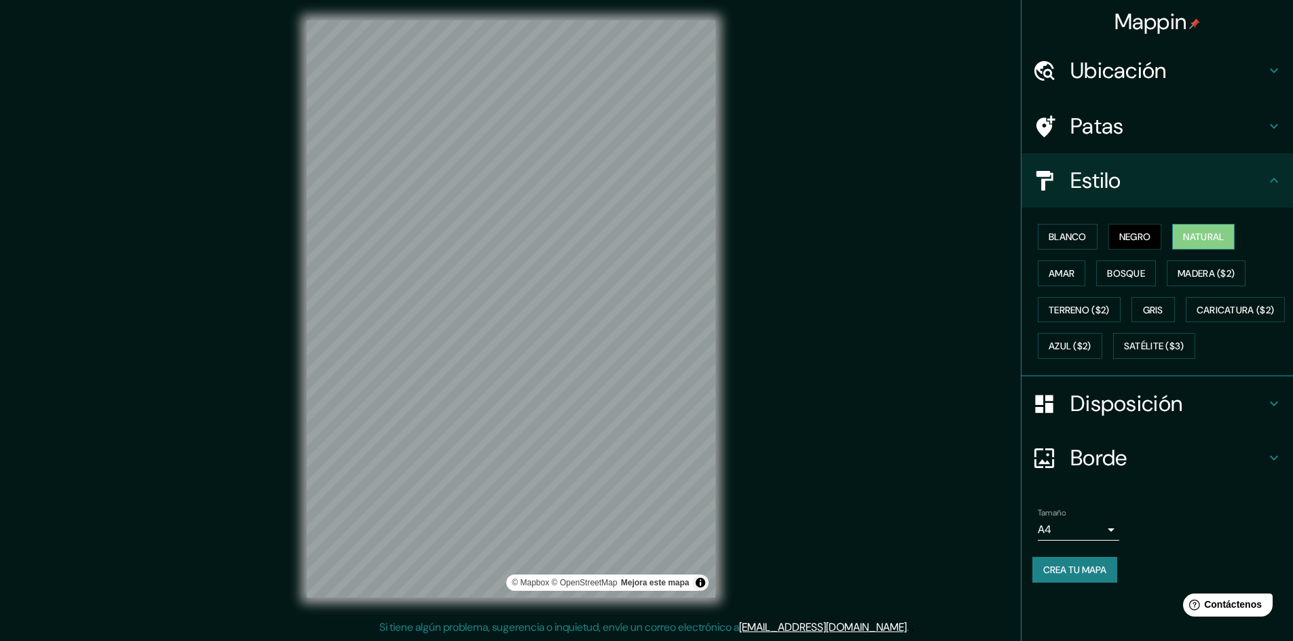
click at [1215, 240] on font "Natural" at bounding box center [1203, 237] width 41 height 12
click at [1072, 265] on font "Amar" at bounding box center [1061, 274] width 26 height 18
click at [1118, 278] on font "Bosque" at bounding box center [1126, 273] width 38 height 12
click at [653, 255] on div at bounding box center [651, 255] width 11 height 11
click at [1206, 276] on font "Madera ($2)" at bounding box center [1205, 273] width 57 height 12
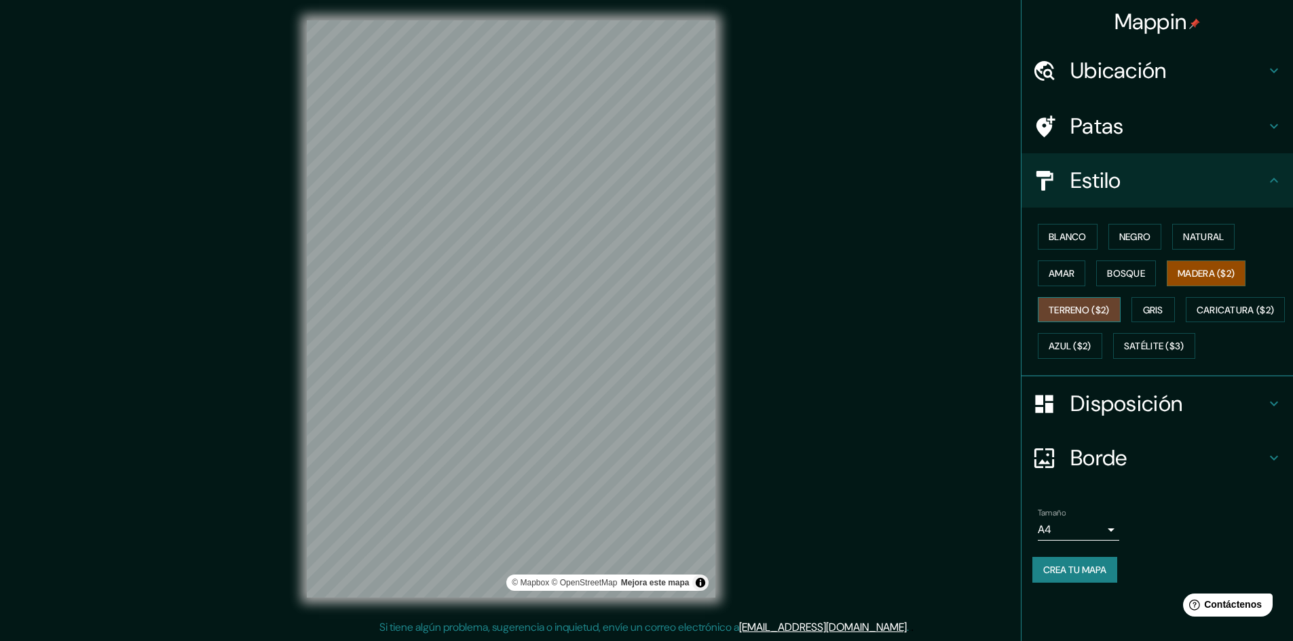
click at [1080, 321] on button "Terreno ($2)" at bounding box center [1079, 310] width 83 height 26
click at [1156, 320] on button "Gris" at bounding box center [1152, 310] width 43 height 26
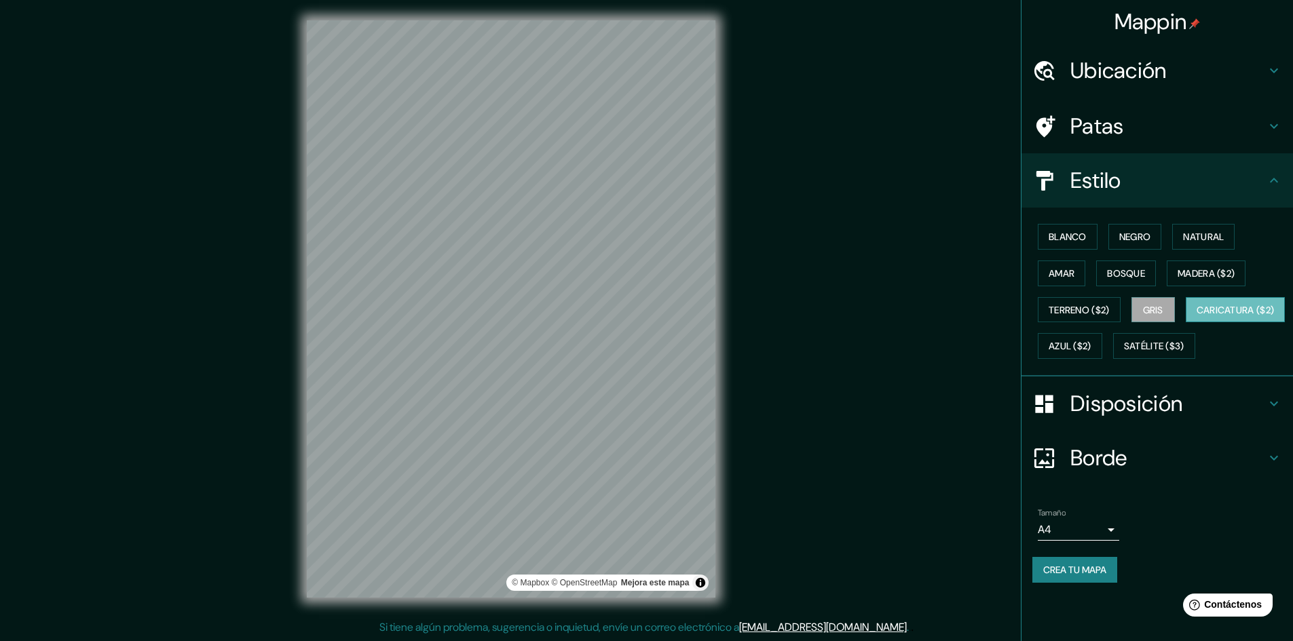
click at [1186, 323] on button "Caricatura ($2)" at bounding box center [1236, 310] width 100 height 26
click at [1091, 344] on font "Azul ($2)" at bounding box center [1069, 347] width 43 height 12
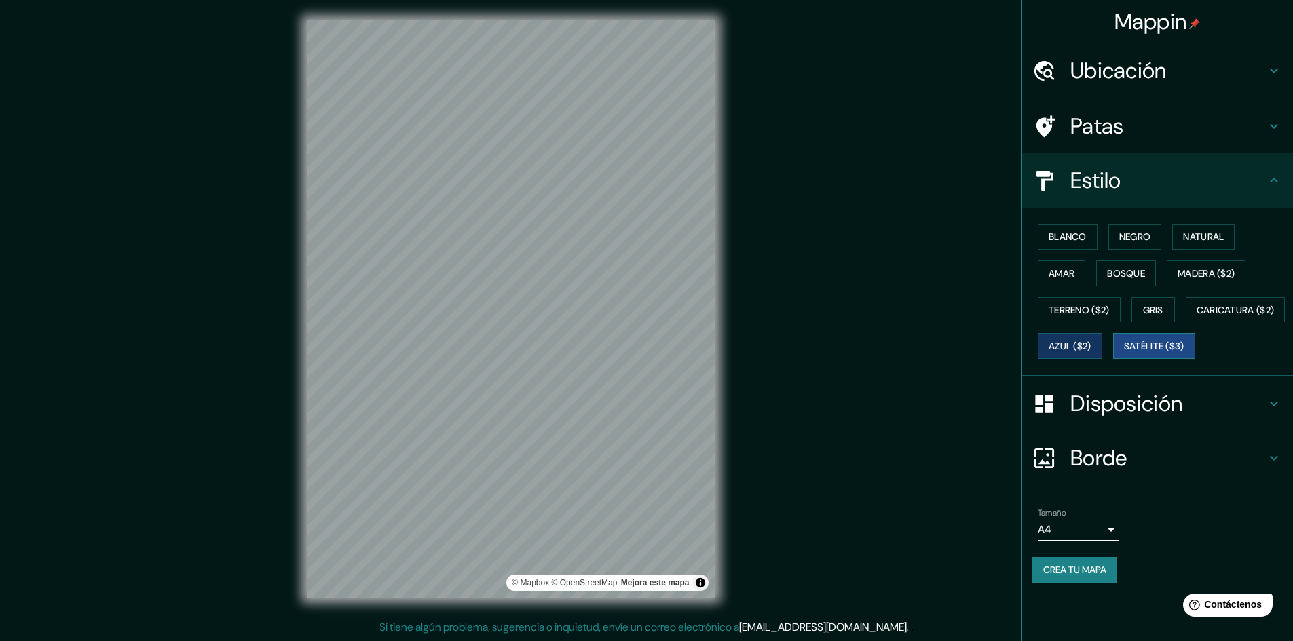
click at [1124, 353] on font "Satélite ($3)" at bounding box center [1154, 347] width 60 height 12
click at [1196, 316] on font "Caricatura ($2)" at bounding box center [1235, 310] width 78 height 12
click at [1091, 349] on font "Azul ($2)" at bounding box center [1069, 347] width 43 height 12
click at [1138, 308] on button "Gris" at bounding box center [1152, 310] width 43 height 26
click at [1075, 300] on button "Terreno ($2)" at bounding box center [1079, 310] width 83 height 26
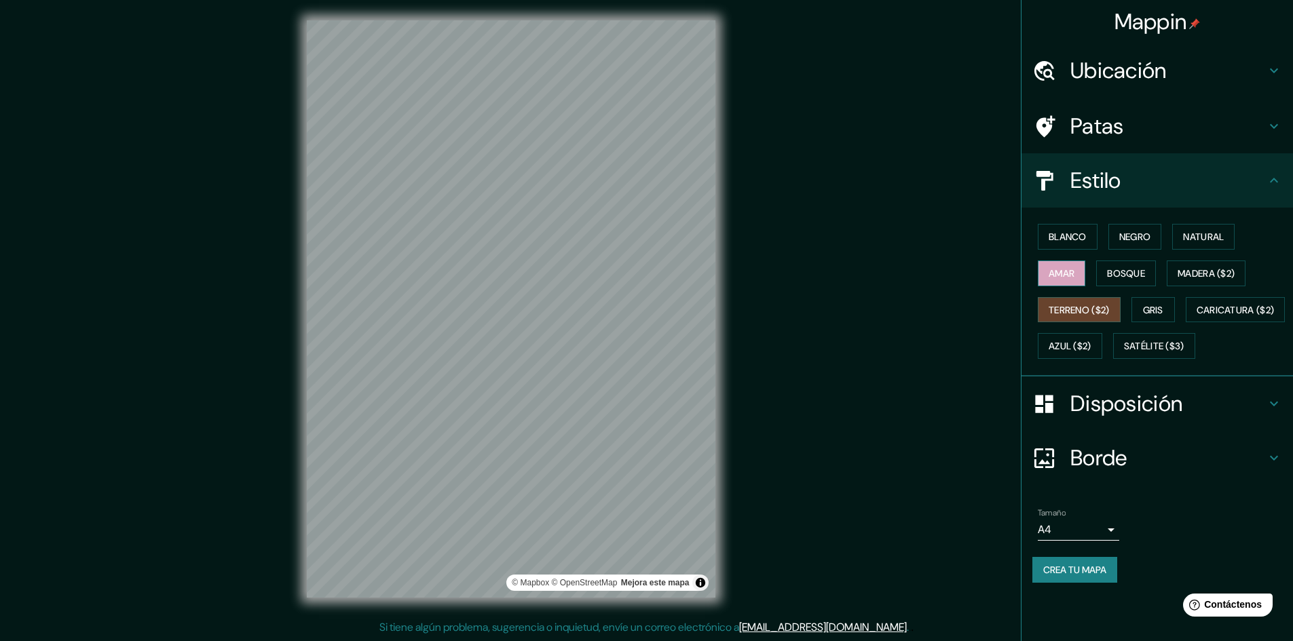
click at [1070, 276] on font "Amar" at bounding box center [1061, 273] width 26 height 12
click at [1127, 271] on font "Bosque" at bounding box center [1126, 273] width 38 height 12
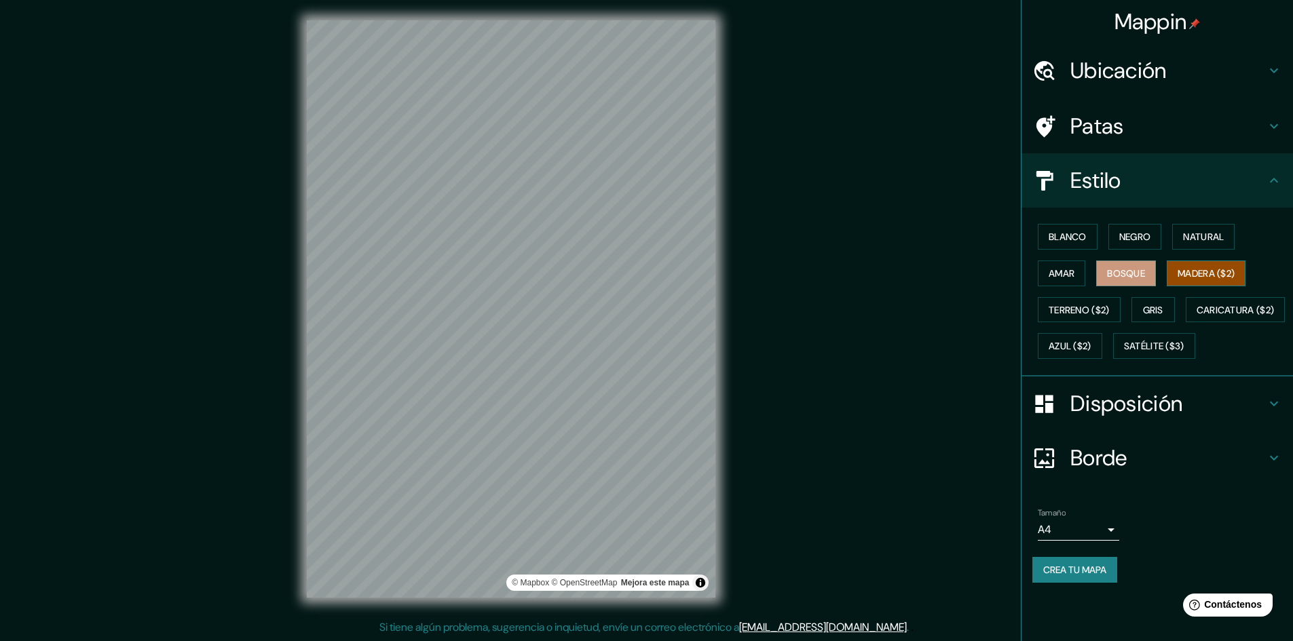
click at [1186, 277] on font "Madera ($2)" at bounding box center [1205, 273] width 57 height 12
click at [523, 361] on div at bounding box center [519, 356] width 11 height 11
click at [1086, 240] on font "Blanco" at bounding box center [1067, 237] width 38 height 12
click at [1148, 242] on font "Negro" at bounding box center [1135, 237] width 32 height 12
click at [1187, 238] on font "Natural" at bounding box center [1203, 237] width 41 height 12
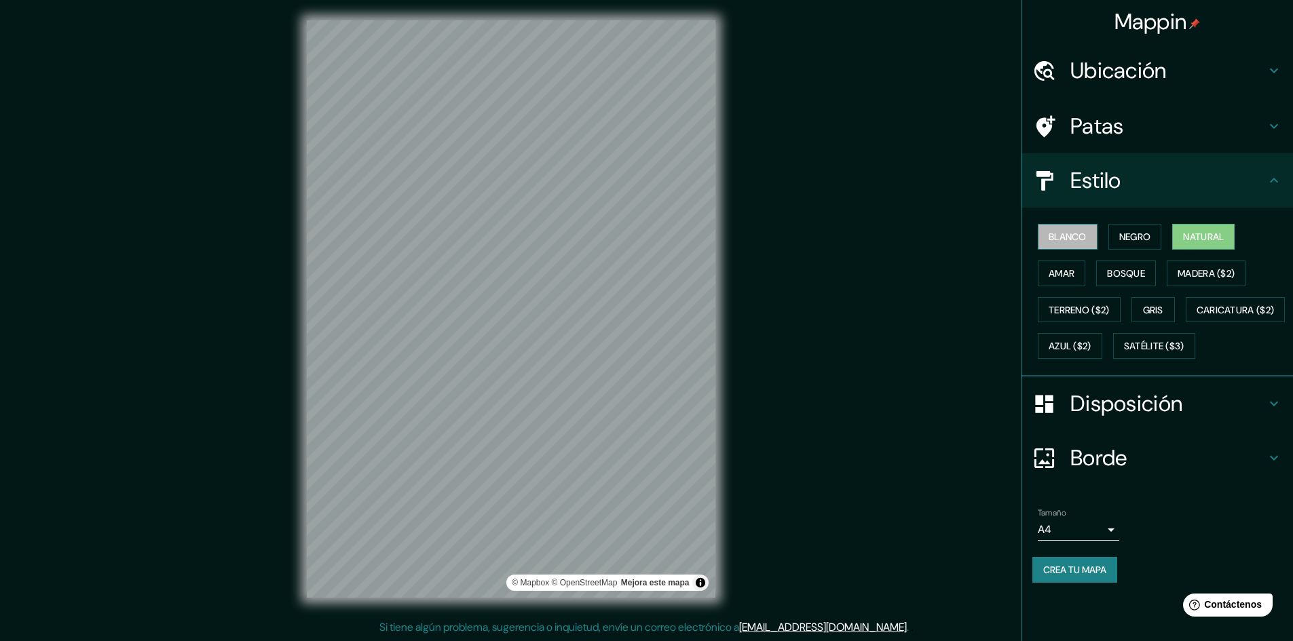
click at [1074, 242] on font "Blanco" at bounding box center [1067, 237] width 38 height 12
click at [1118, 241] on button "Negro" at bounding box center [1135, 237] width 54 height 26
click at [1163, 307] on font "Gris" at bounding box center [1153, 310] width 20 height 12
click at [1091, 345] on font "Azul ($2)" at bounding box center [1069, 347] width 43 height 12
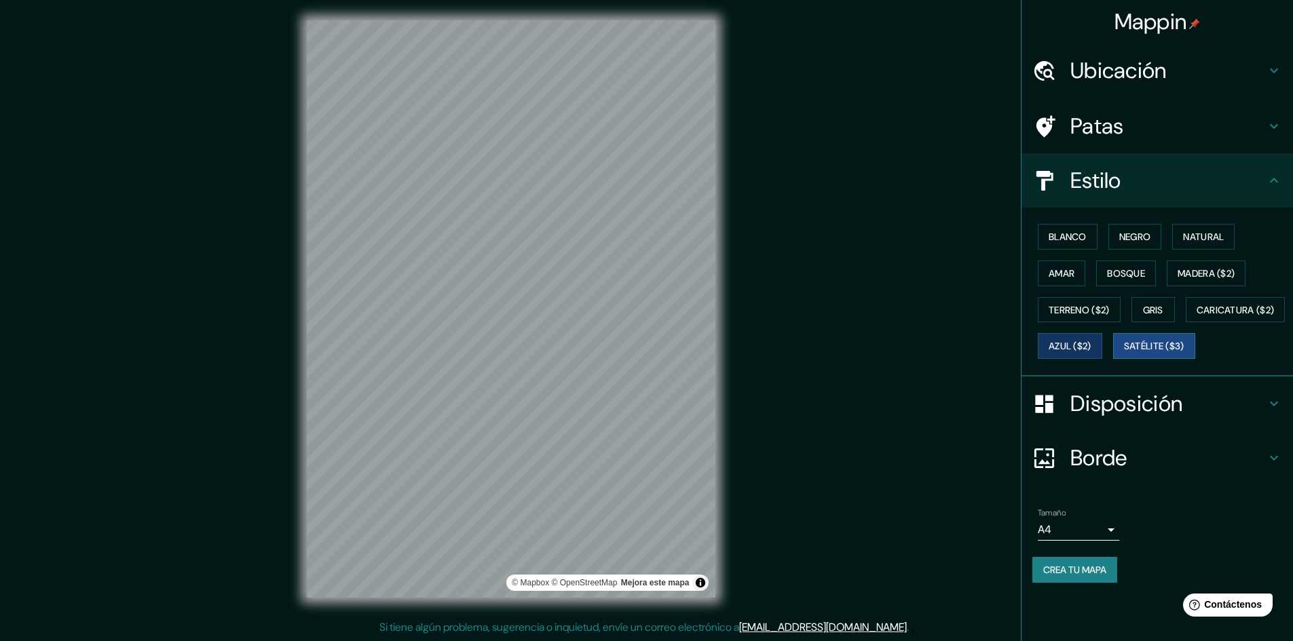
click at [1124, 353] on font "Satélite ($3)" at bounding box center [1154, 347] width 60 height 12
click at [1186, 323] on button "Caricatura ($2)" at bounding box center [1236, 310] width 100 height 26
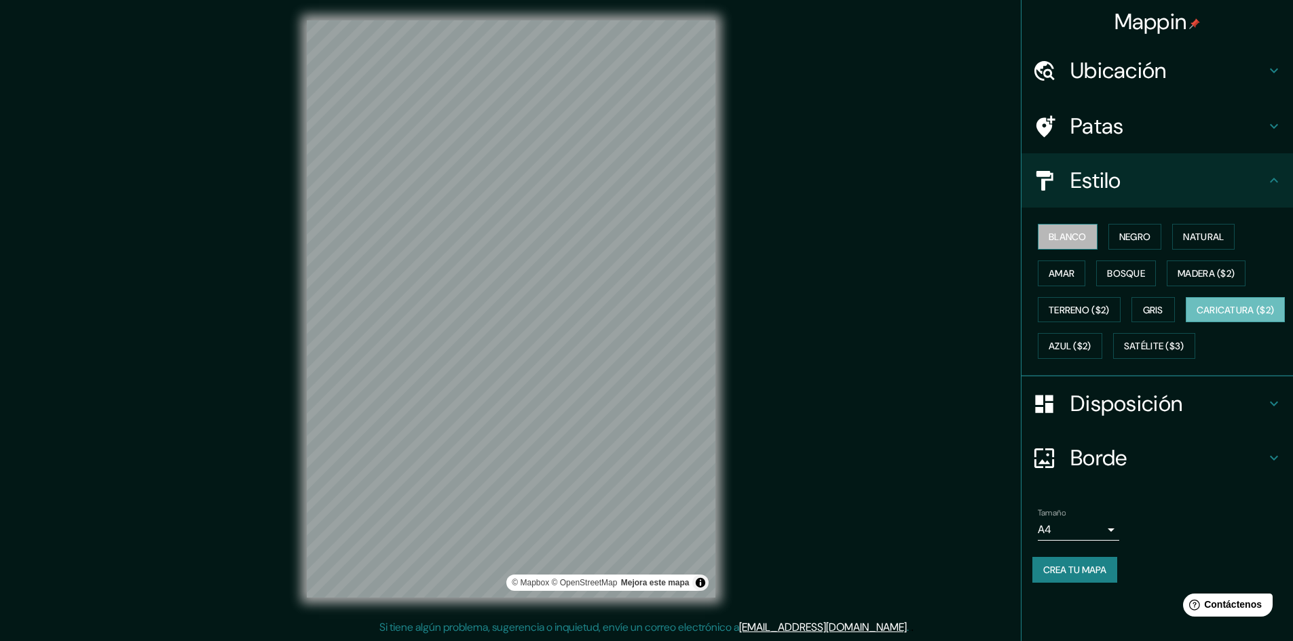
click at [1065, 246] on button "Blanco" at bounding box center [1068, 237] width 60 height 26
click at [1128, 232] on font "Negro" at bounding box center [1135, 237] width 32 height 12
click at [1193, 233] on font "Natural" at bounding box center [1203, 237] width 41 height 12
click at [1085, 235] on font "Blanco" at bounding box center [1067, 237] width 38 height 12
click at [1132, 240] on font "Negro" at bounding box center [1135, 237] width 32 height 12
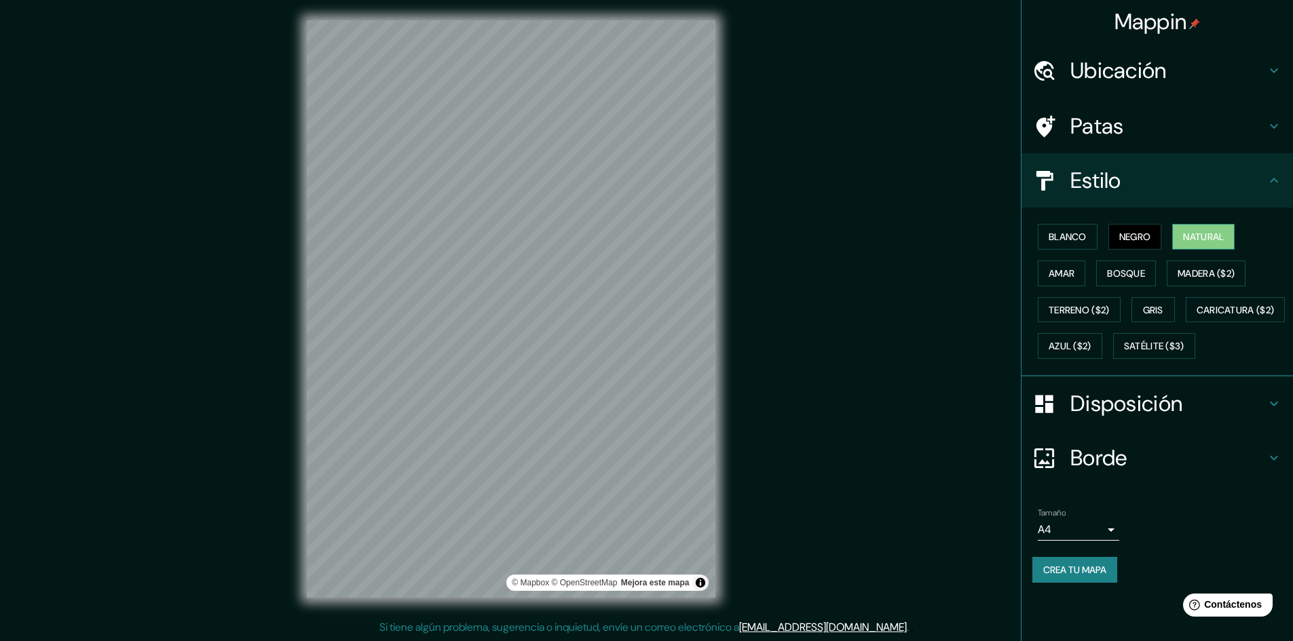
click at [1212, 241] on font "Natural" at bounding box center [1203, 237] width 41 height 12
click at [1041, 274] on button "Amar" at bounding box center [1062, 274] width 48 height 26
